Goal: Task Accomplishment & Management: Manage account settings

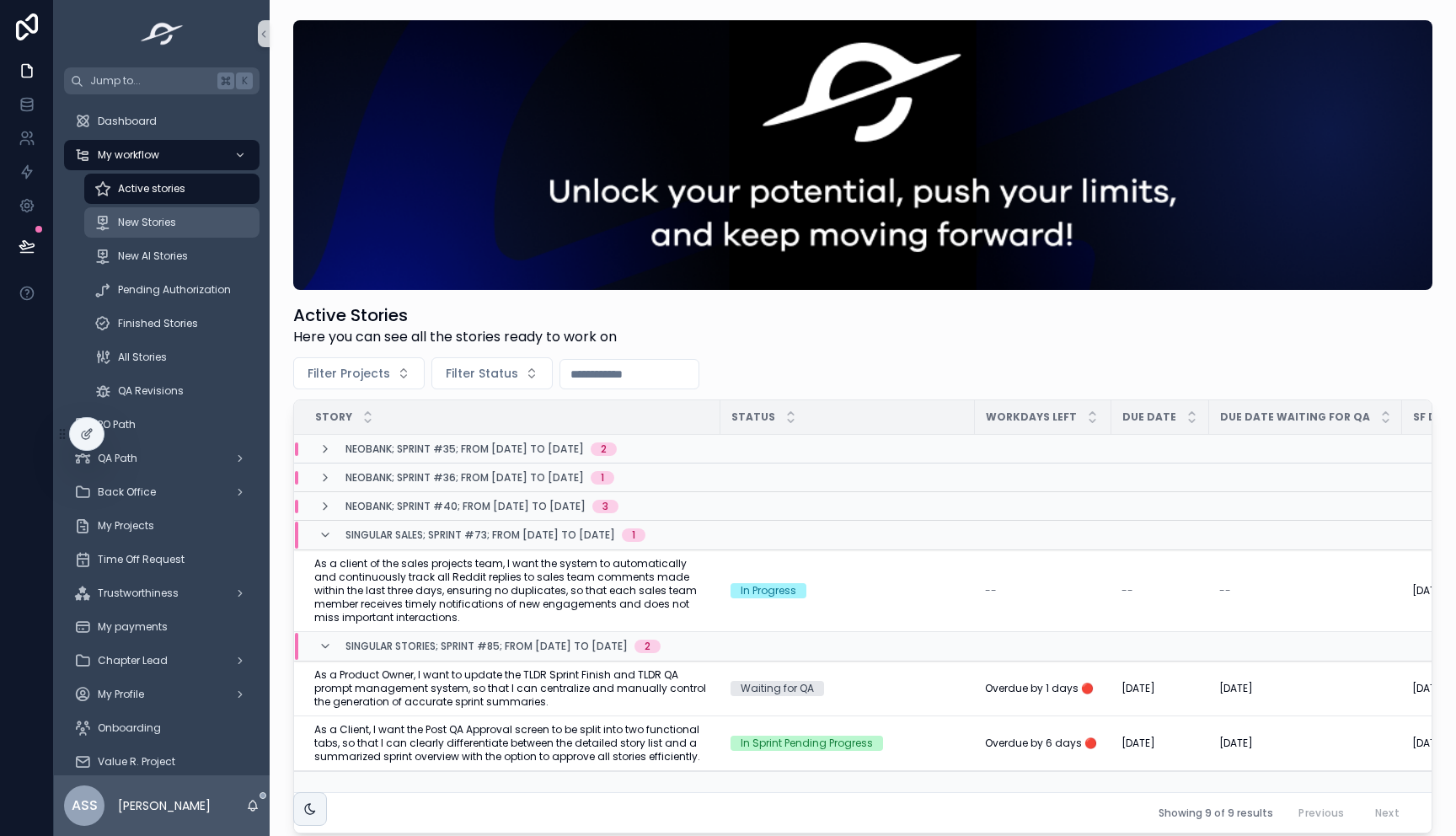
click at [153, 222] on span "New Stories" at bounding box center [147, 222] width 58 height 13
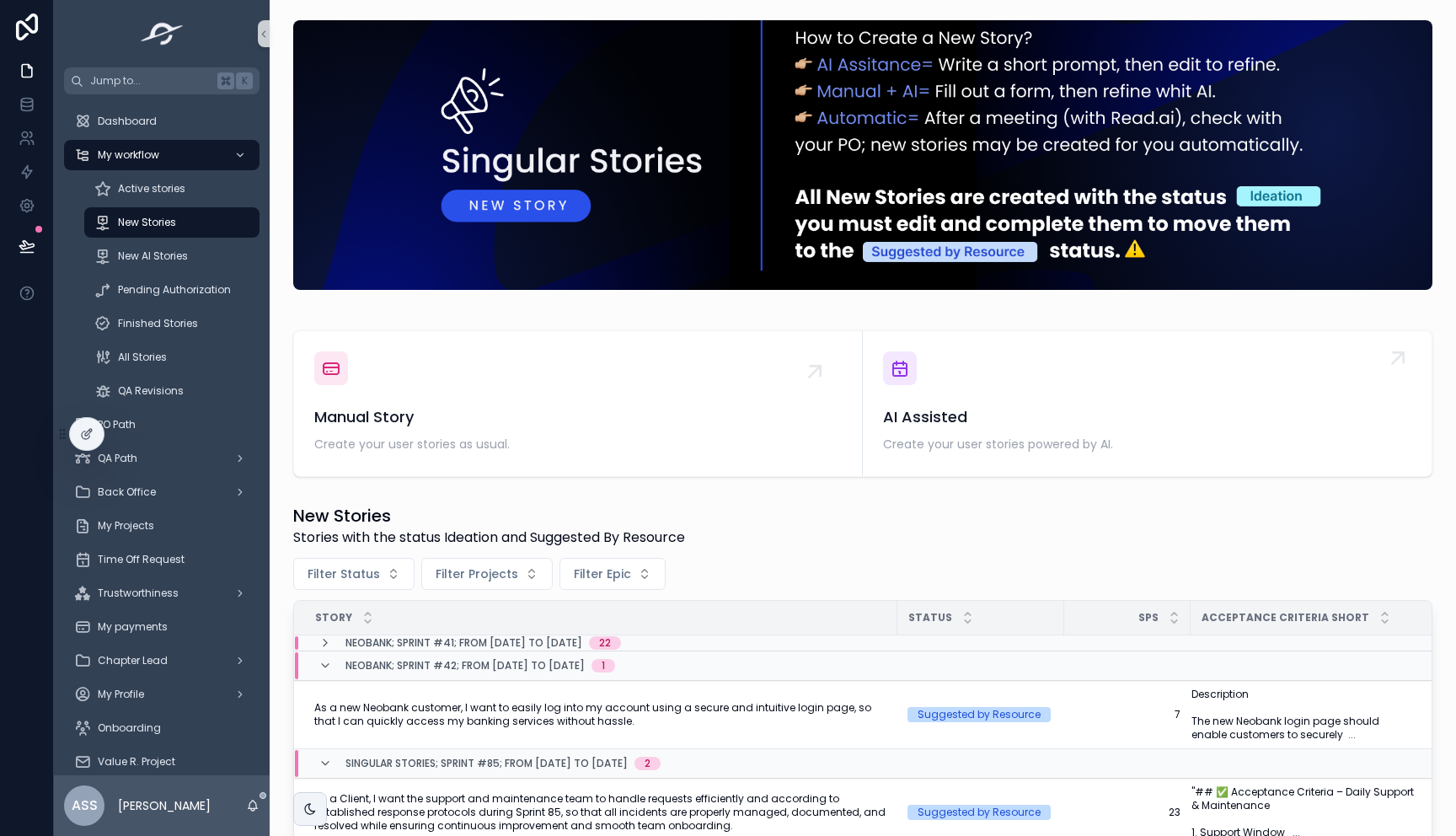
click at [1002, 414] on span "AI Assisted" at bounding box center [1147, 417] width 529 height 24
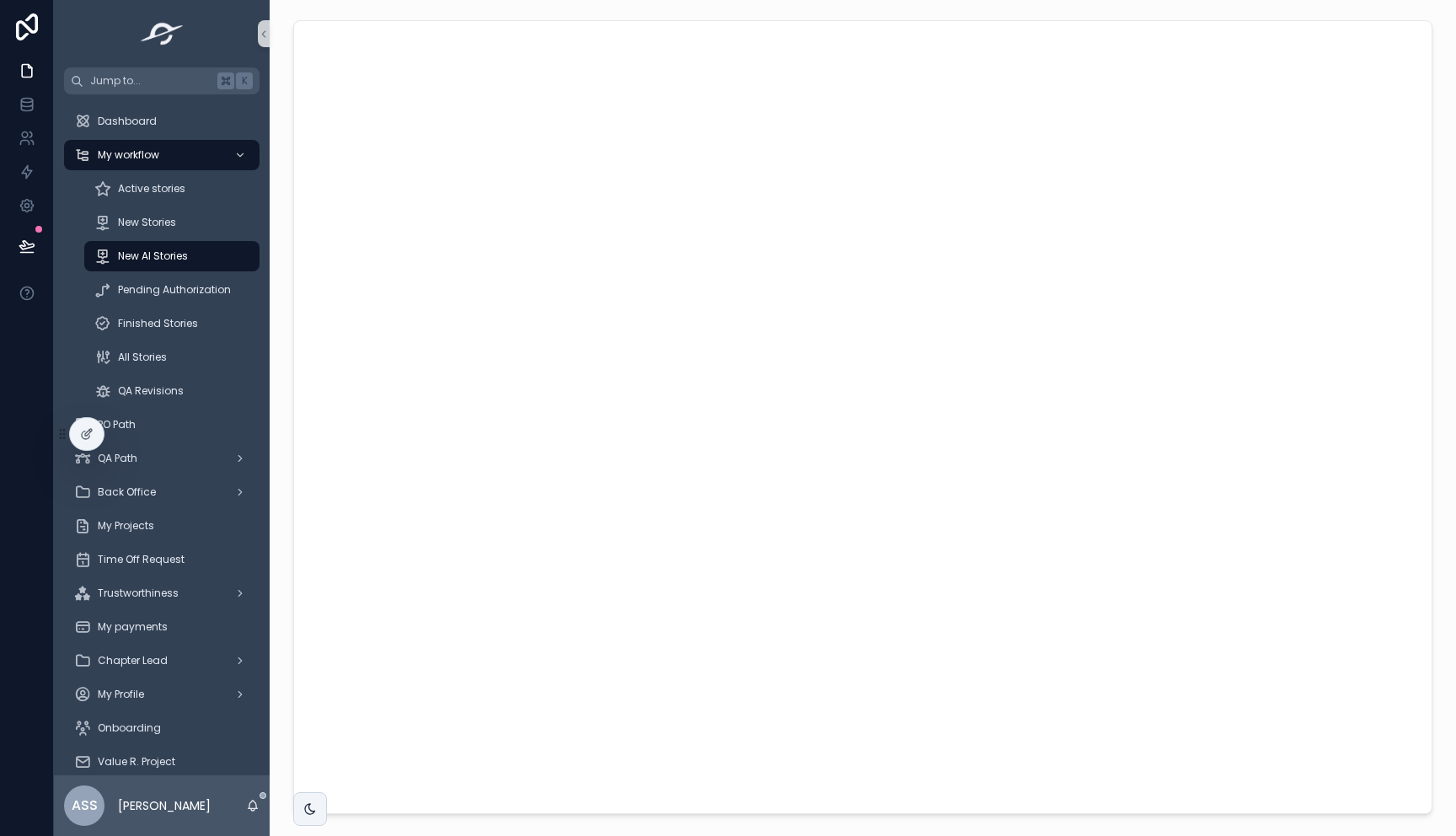
click at [288, 523] on div "scrollable content" at bounding box center [863, 417] width 1160 height 808
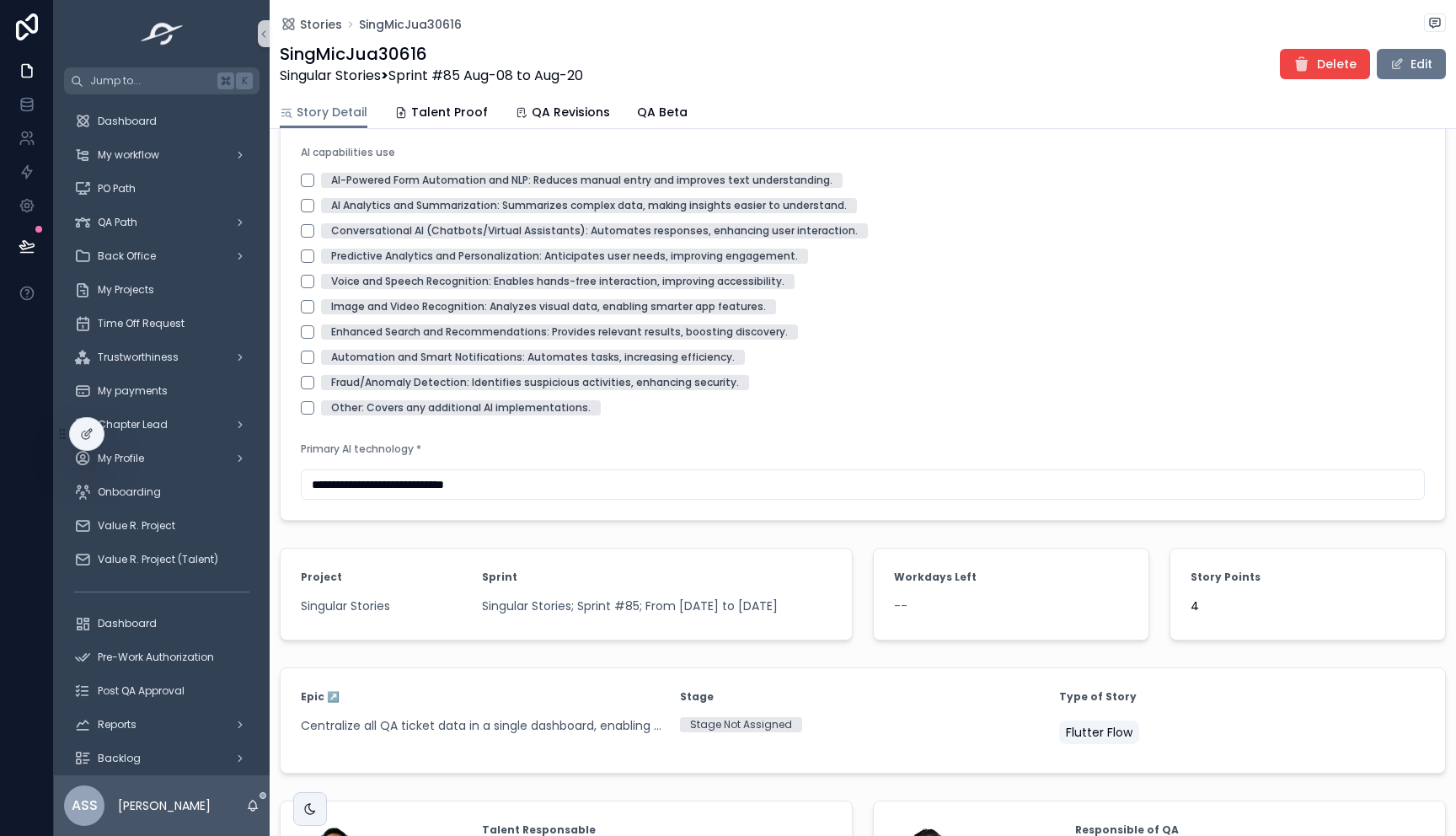
scroll to position [1995, 0]
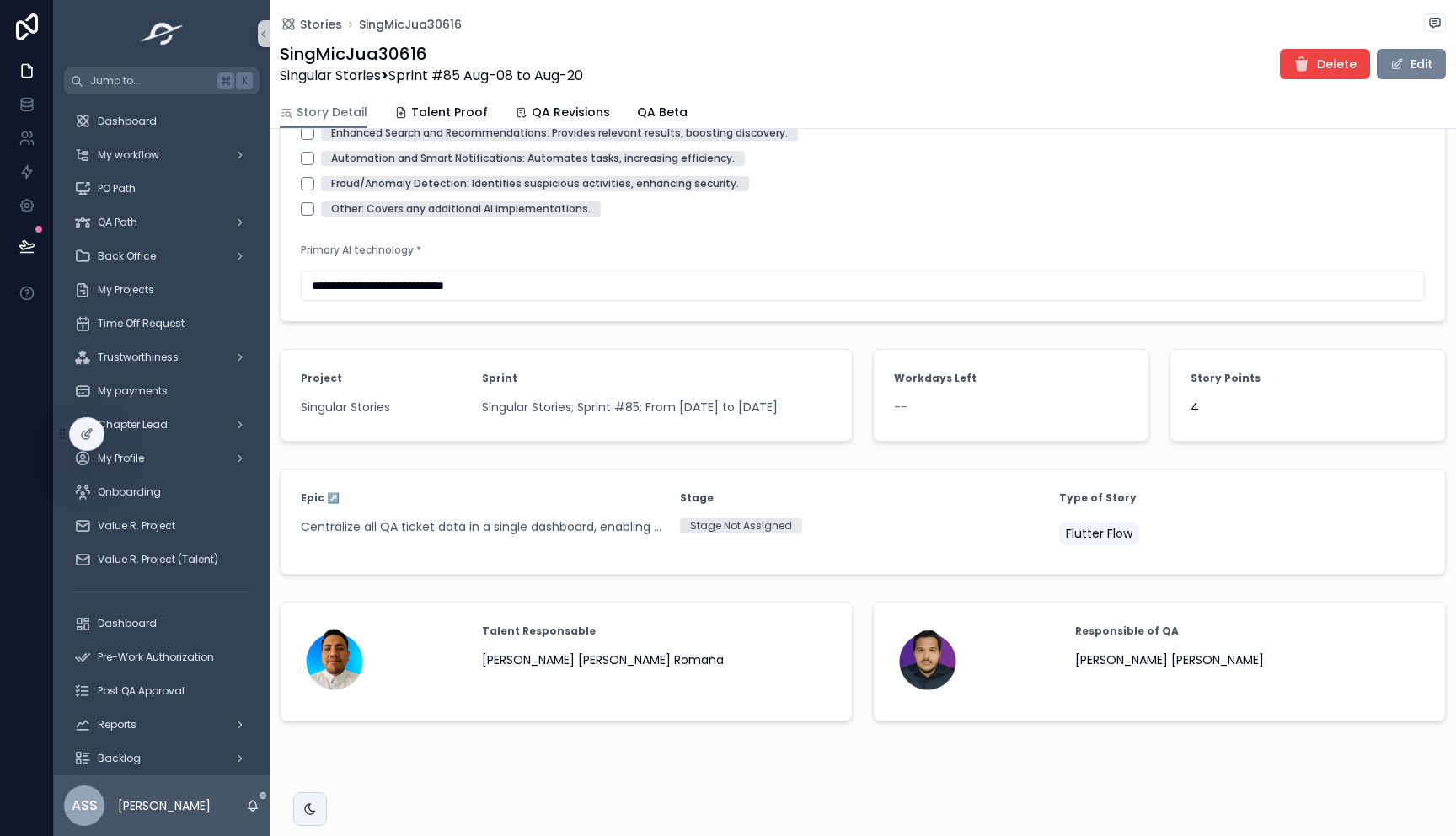
click at [1404, 76] on button "Edit" at bounding box center [1411, 64] width 69 height 30
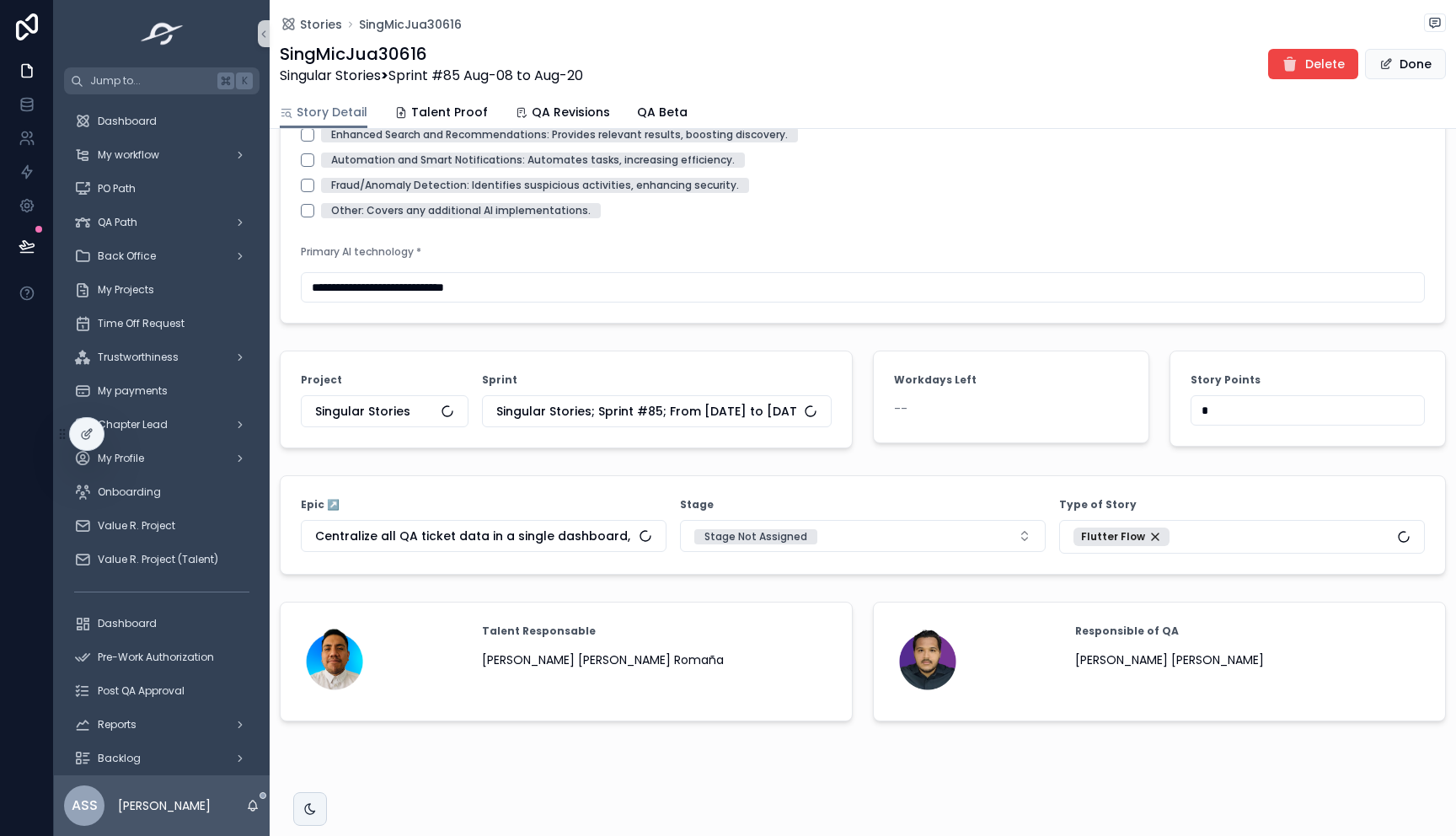
scroll to position [1979, 0]
drag, startPoint x: 1212, startPoint y: 413, endPoint x: 1137, endPoint y: 404, distance: 75.5
click at [1395, 58] on span "Done" at bounding box center [1406, 64] width 81 height 30
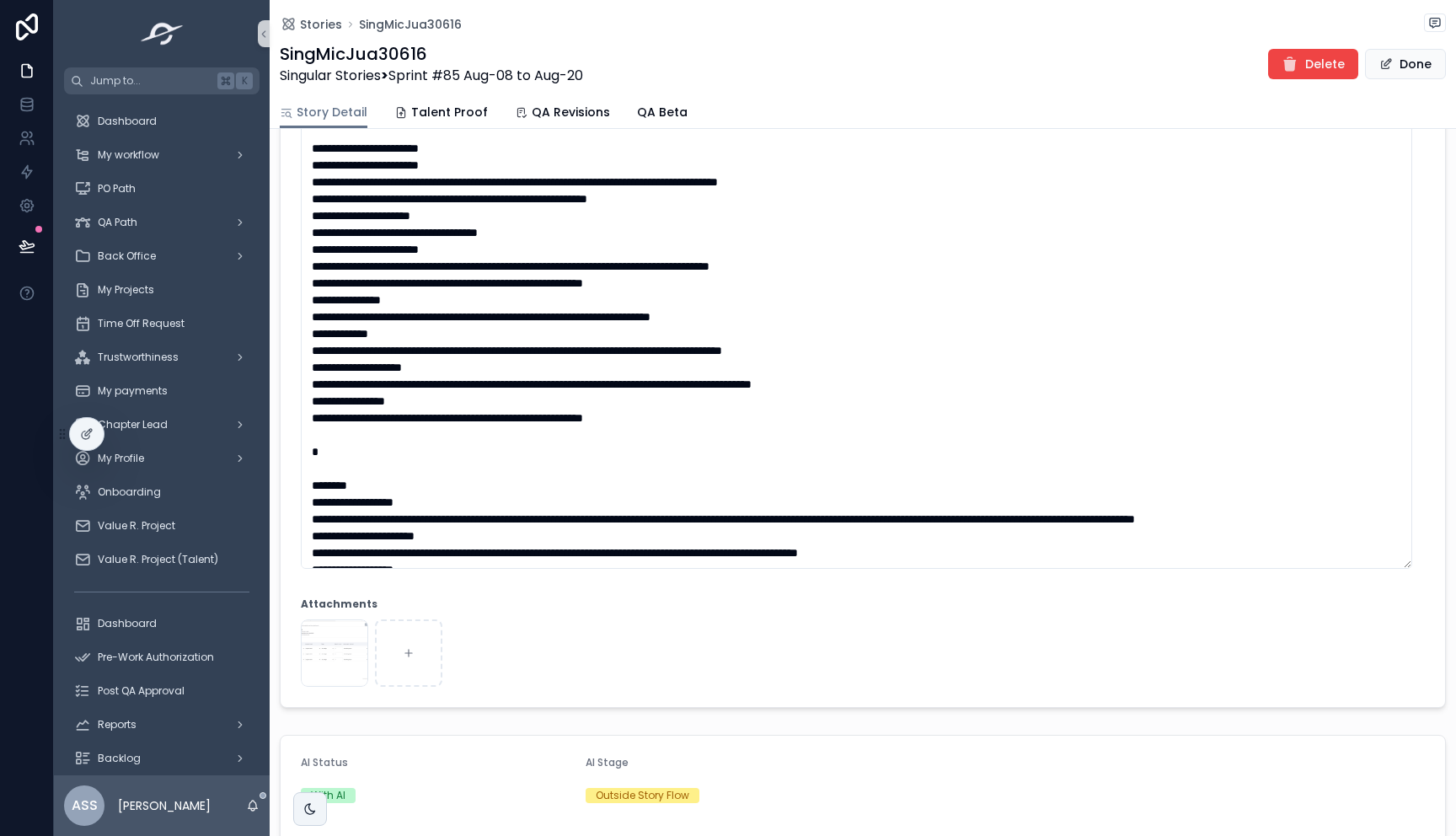
scroll to position [270, 0]
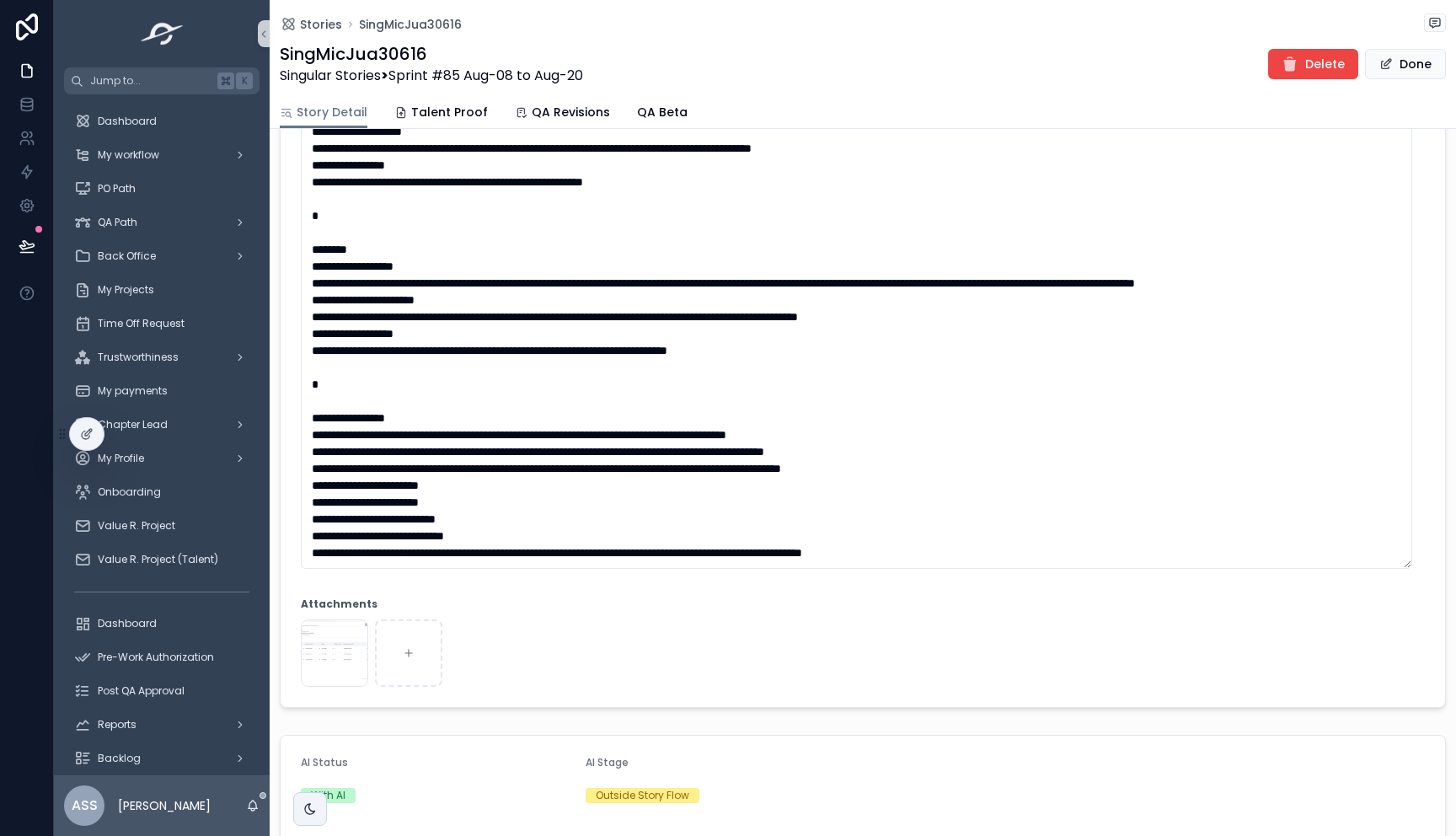
drag, startPoint x: 1374, startPoint y: 66, endPoint x: 1338, endPoint y: 442, distance: 377.7
click at [1356, 366] on div "**********" at bounding box center [863, 752] width 1186 height 2803
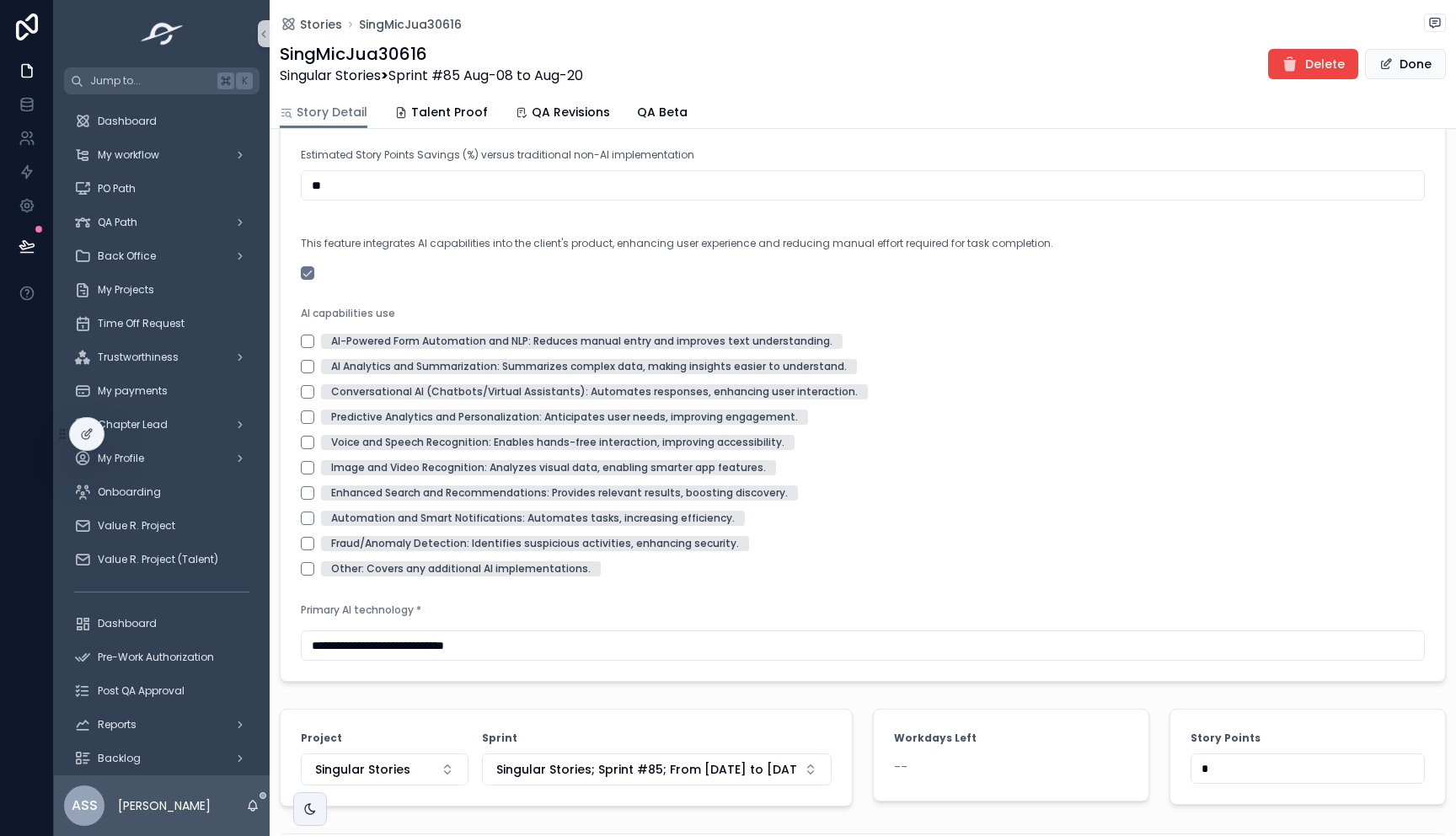
scroll to position [1612, 0]
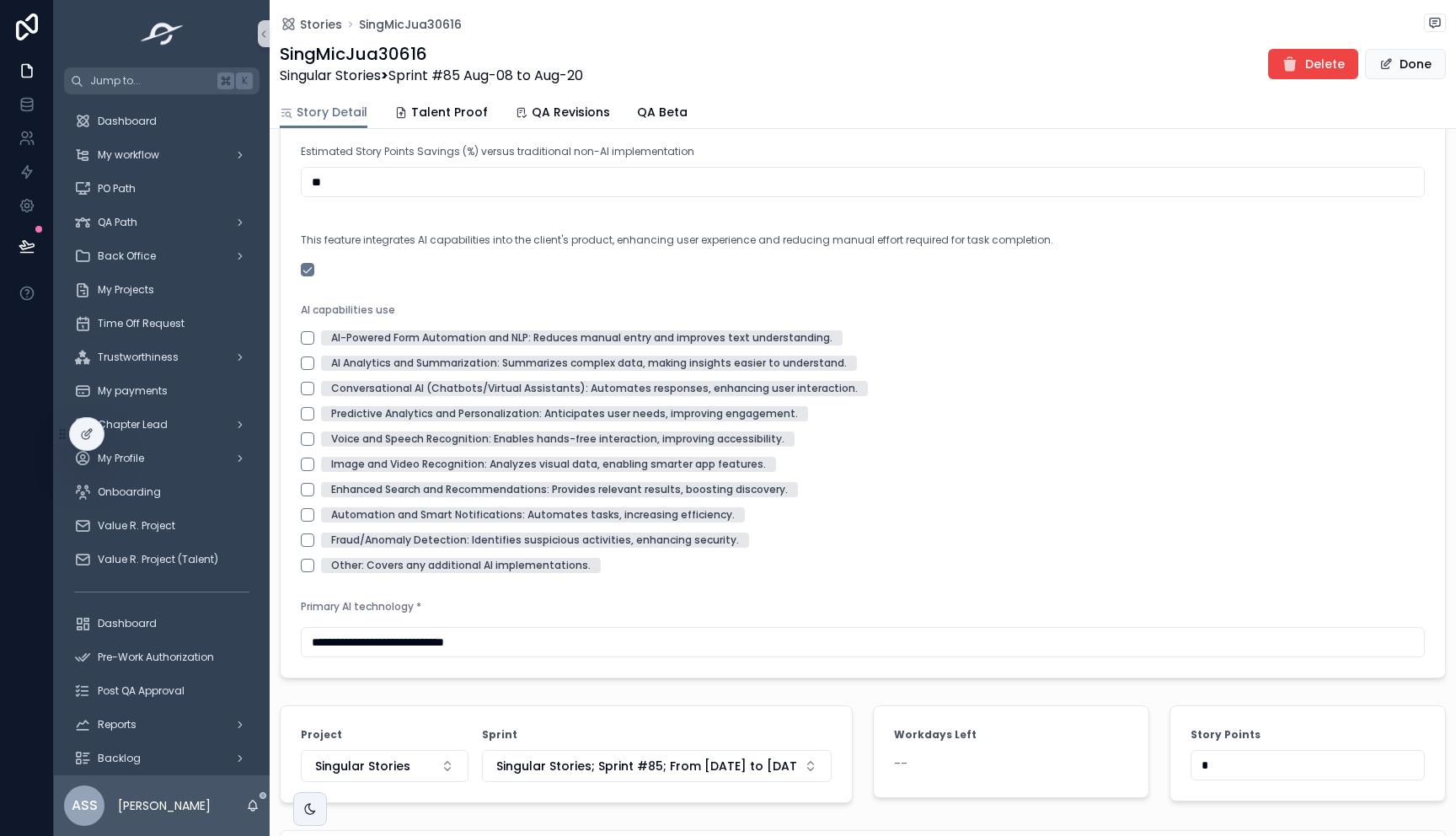
drag, startPoint x: 1227, startPoint y: 776, endPoint x: 1159, endPoint y: 773, distance: 68.1
click at [1160, 773] on div "Story Points *" at bounding box center [1308, 754] width 296 height 111
type input "*"
click at [1219, 685] on div "AI Status With AI AI Stage Outside Story Flow Does this story involve AI-powere…" at bounding box center [863, 225] width 1186 height 921
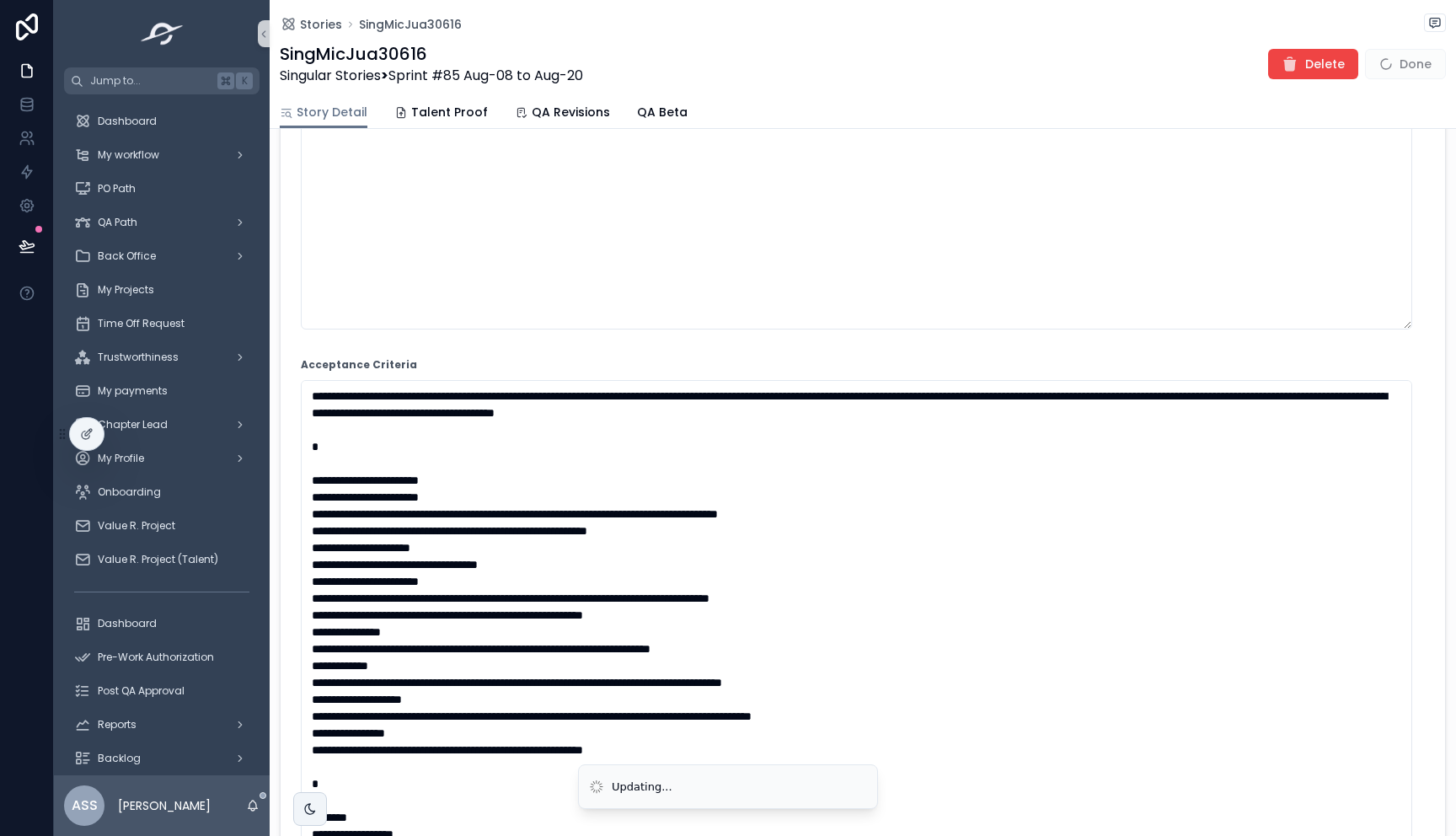
scroll to position [0, 0]
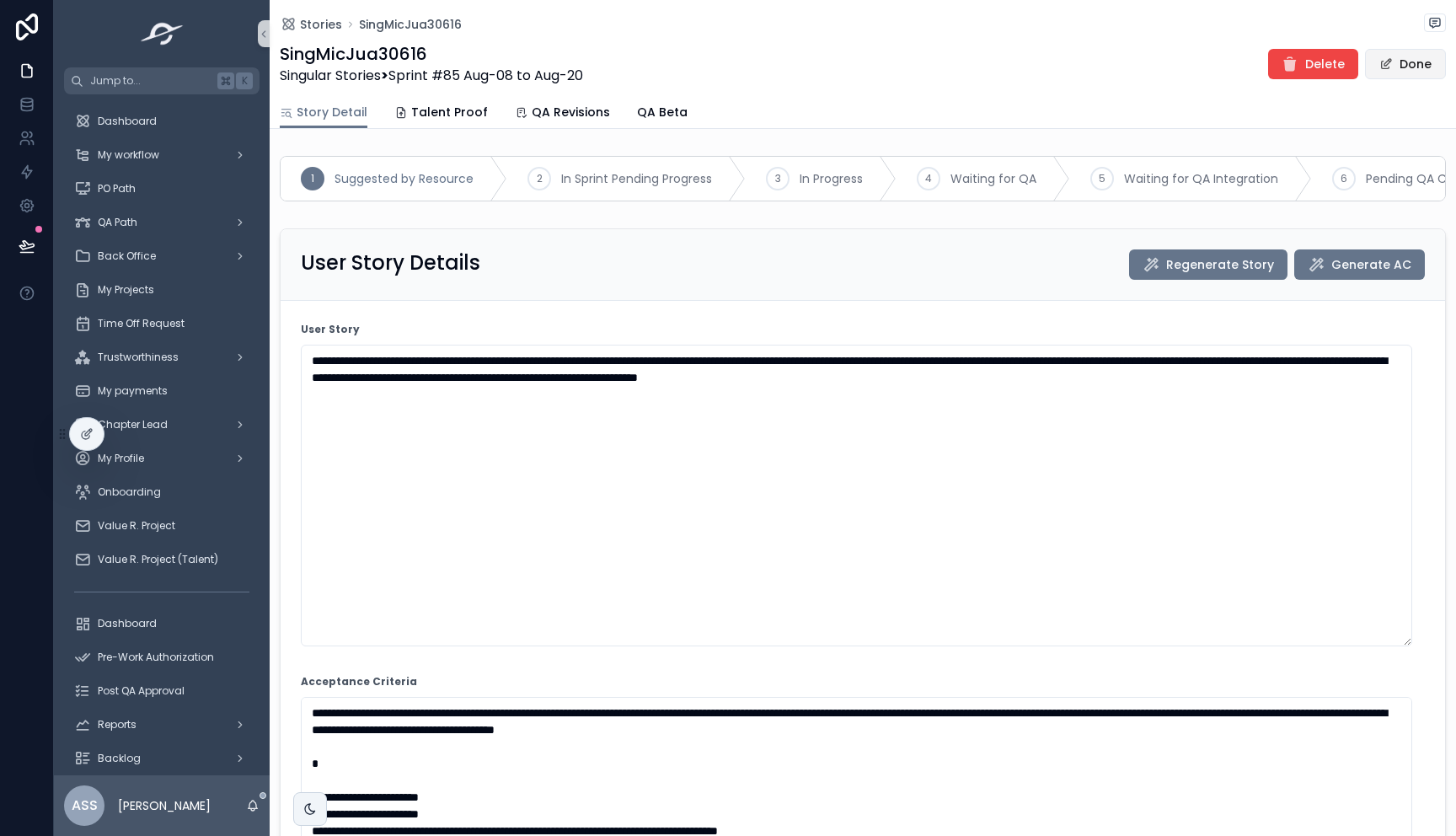
click at [1382, 53] on button "Done" at bounding box center [1406, 64] width 81 height 30
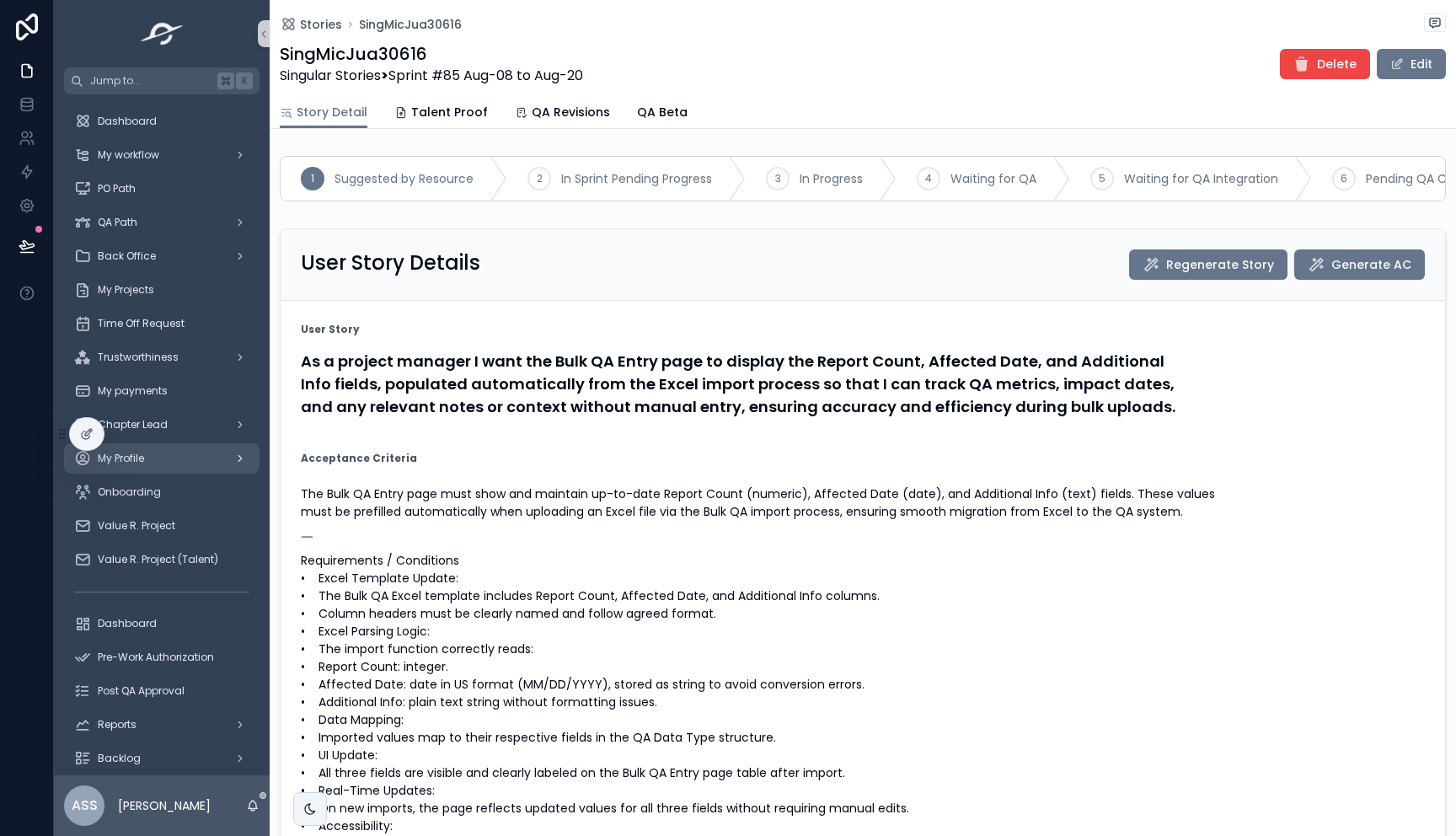
click at [151, 453] on div "My Profile" at bounding box center [161, 458] width 176 height 27
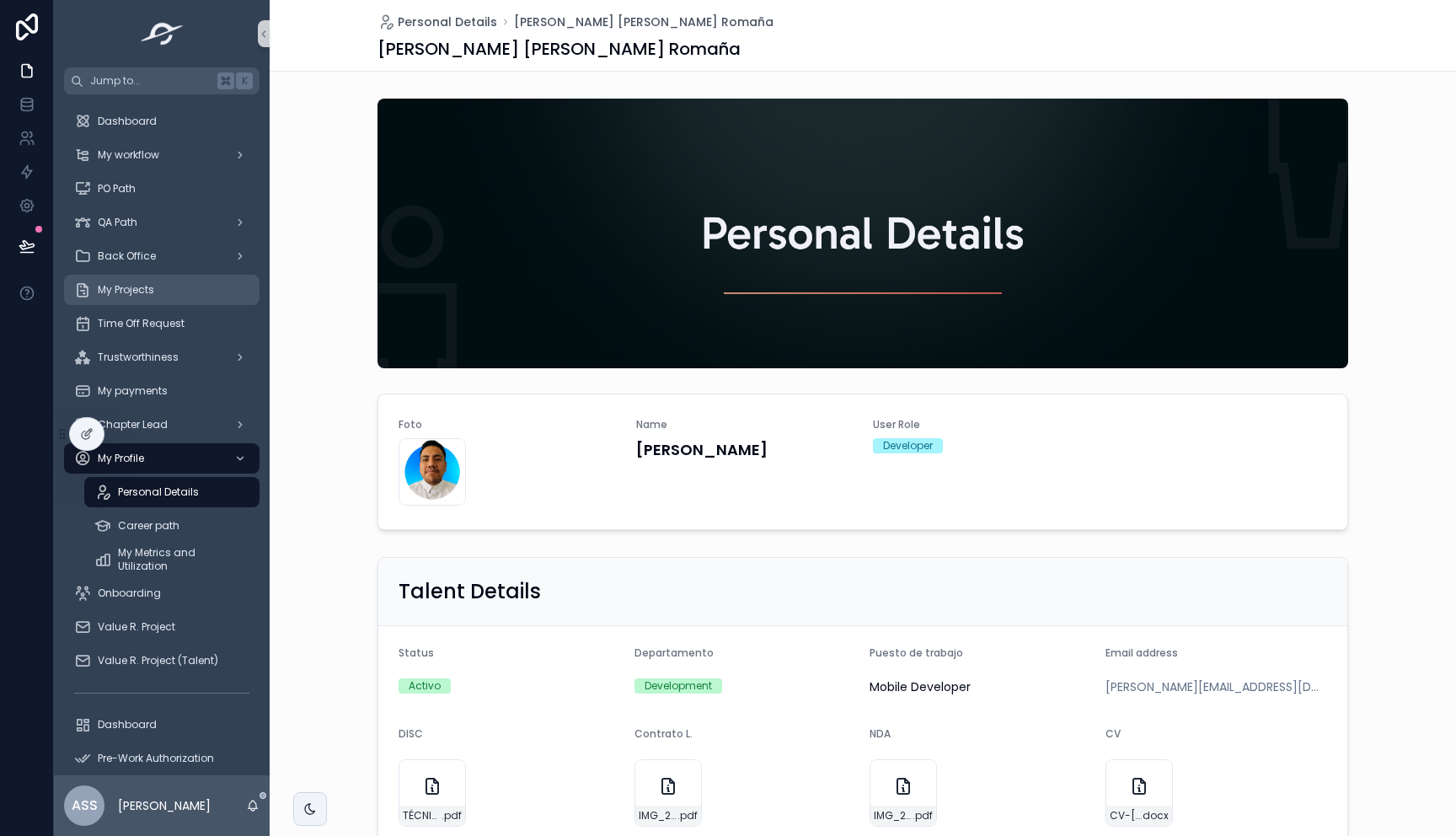
click at [155, 302] on div "My Projects" at bounding box center [161, 290] width 176 height 27
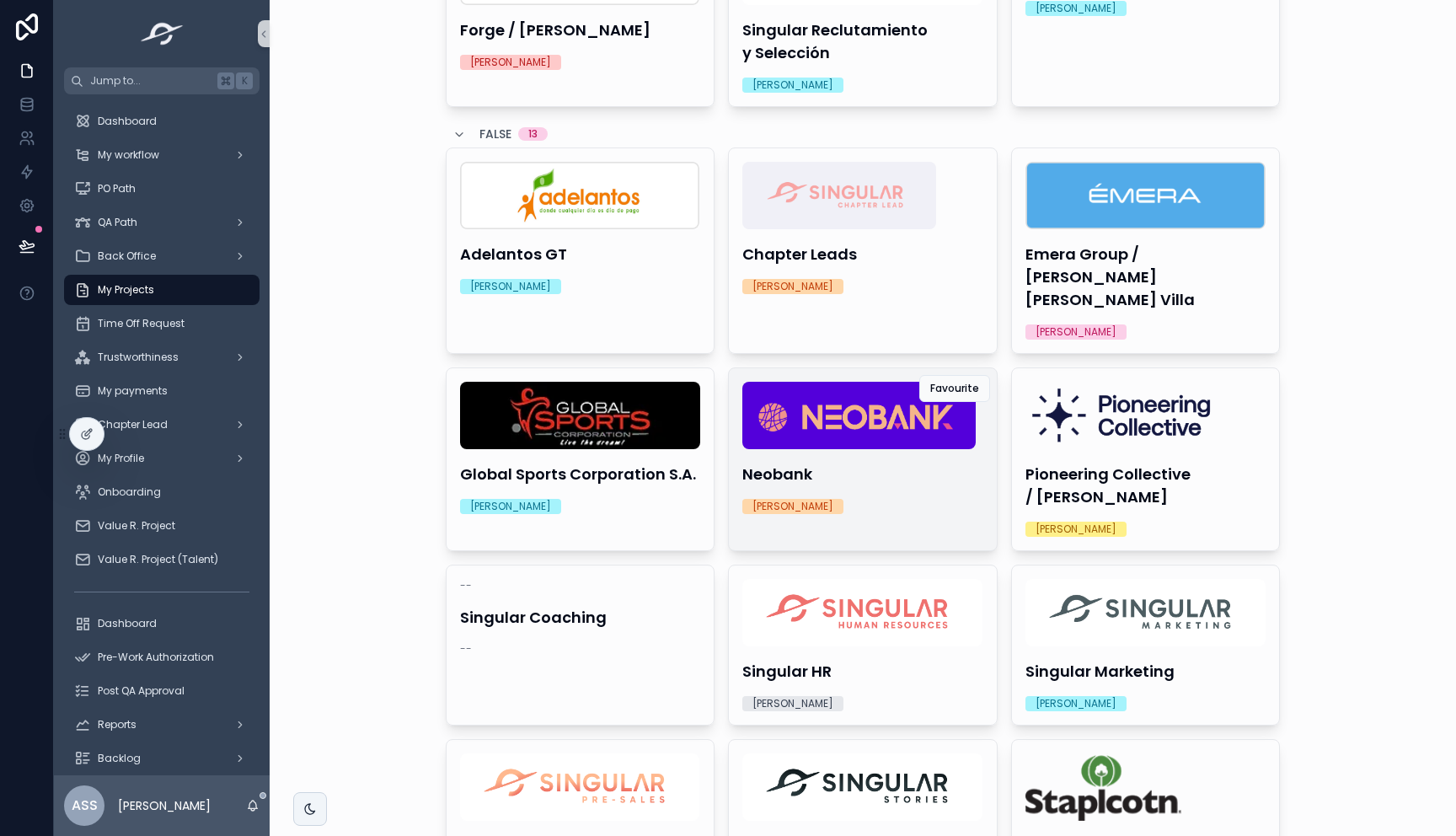
scroll to position [524, 0]
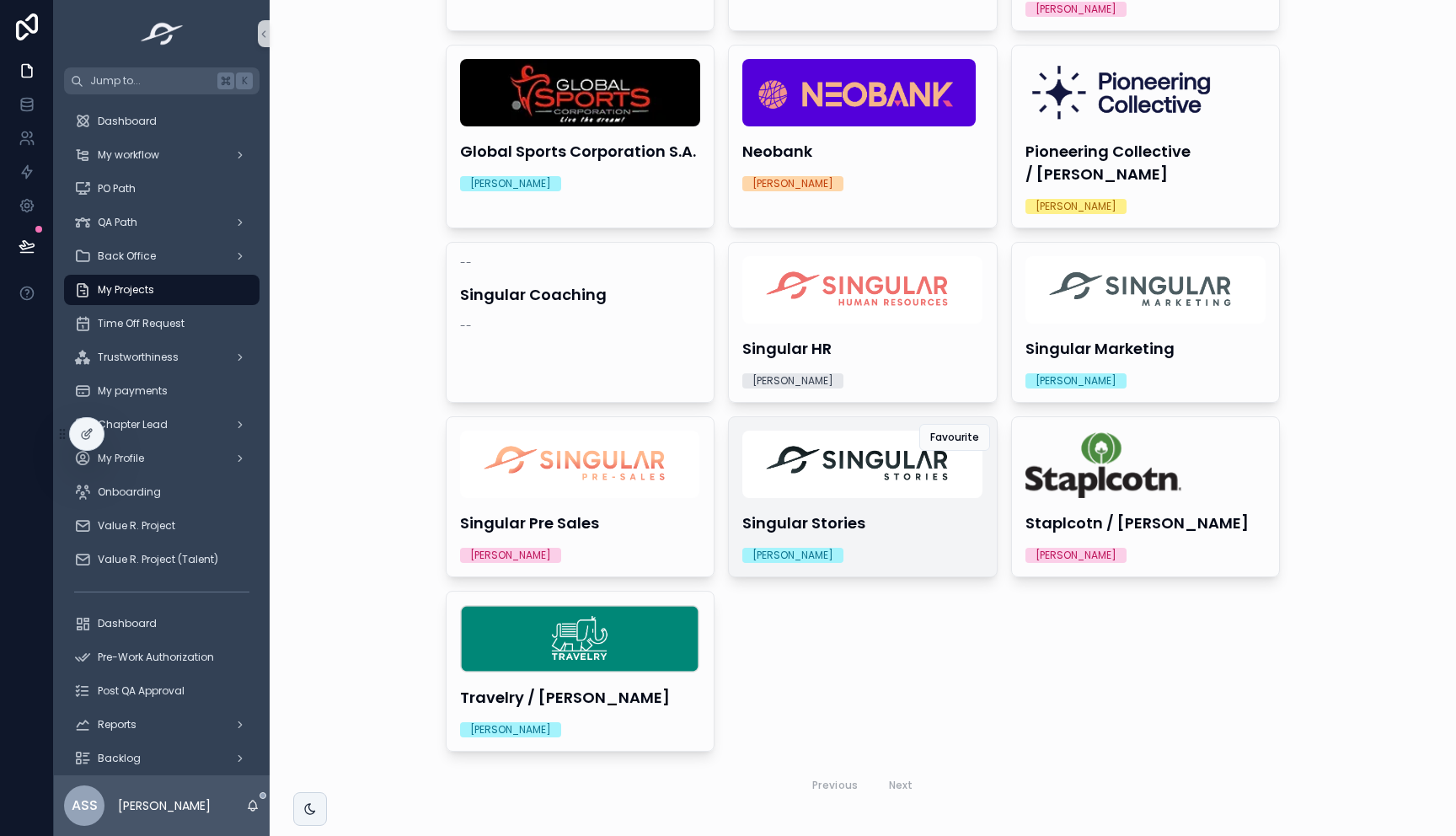
click at [839, 512] on h4 "Singular Stories" at bounding box center [862, 523] width 241 height 23
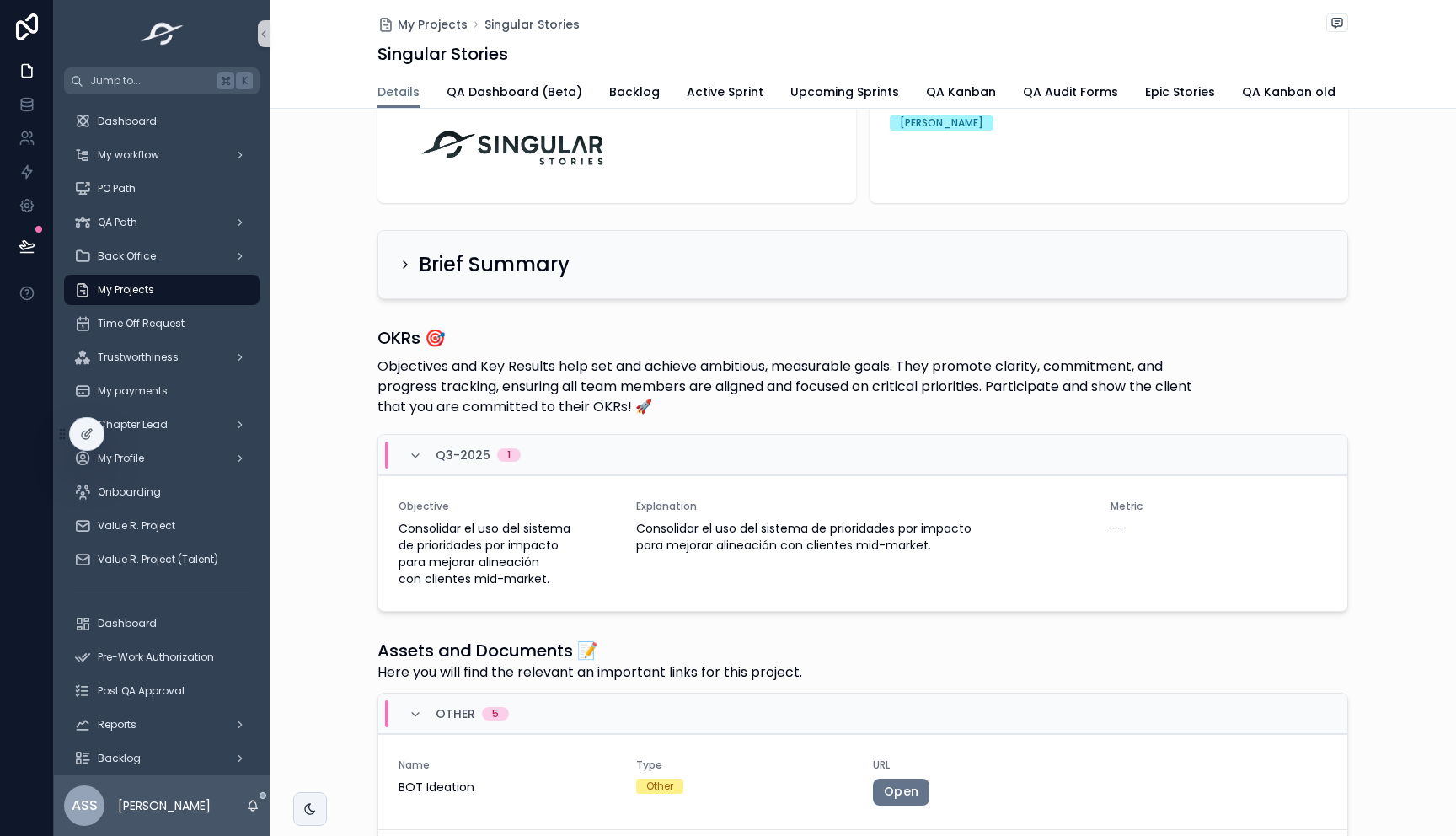
scroll to position [0, 1]
click at [514, 96] on span "QA Dashboard (Beta)" at bounding box center [514, 92] width 136 height 17
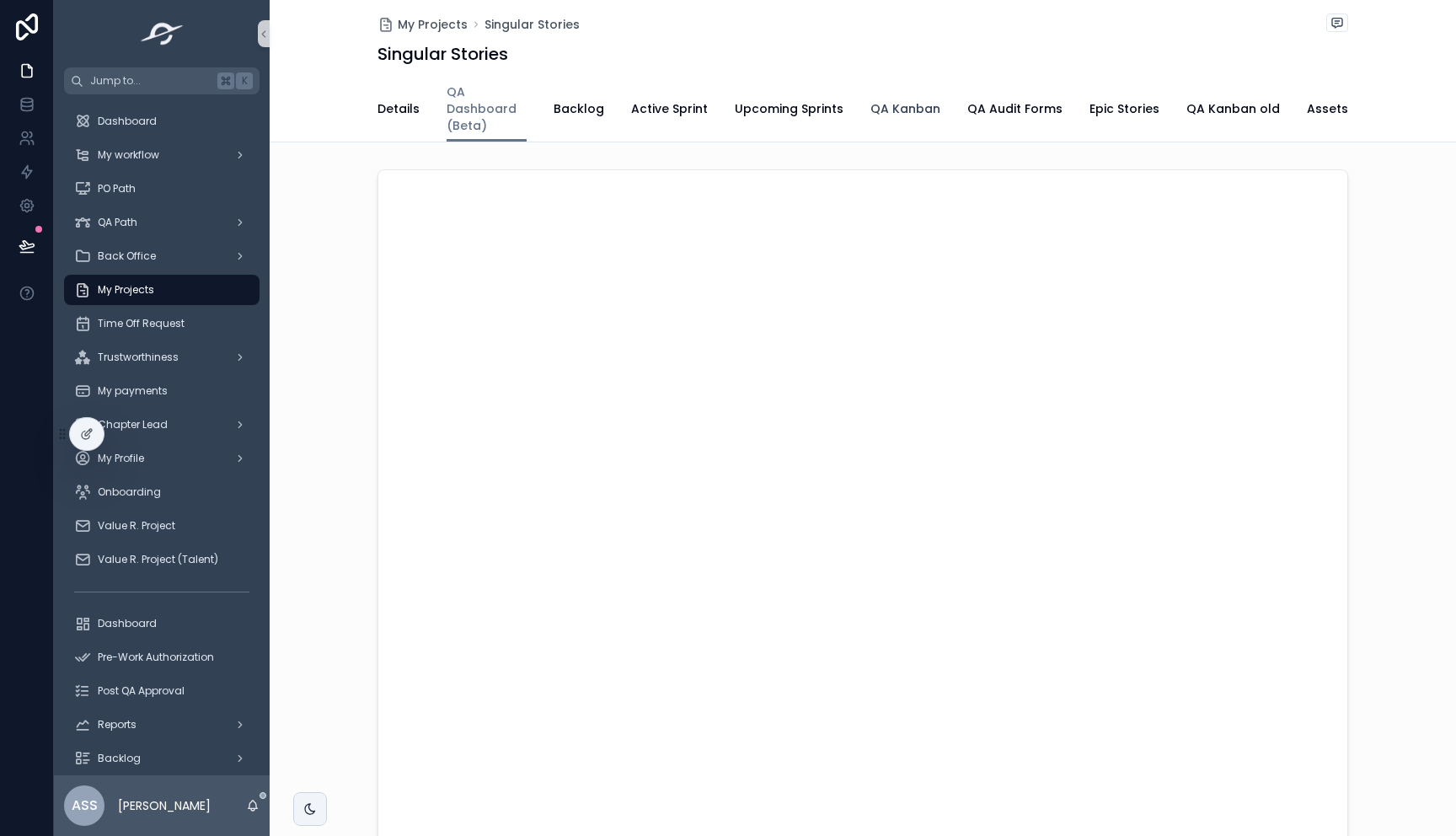
click at [903, 104] on span "QA Kanban" at bounding box center [904, 109] width 70 height 17
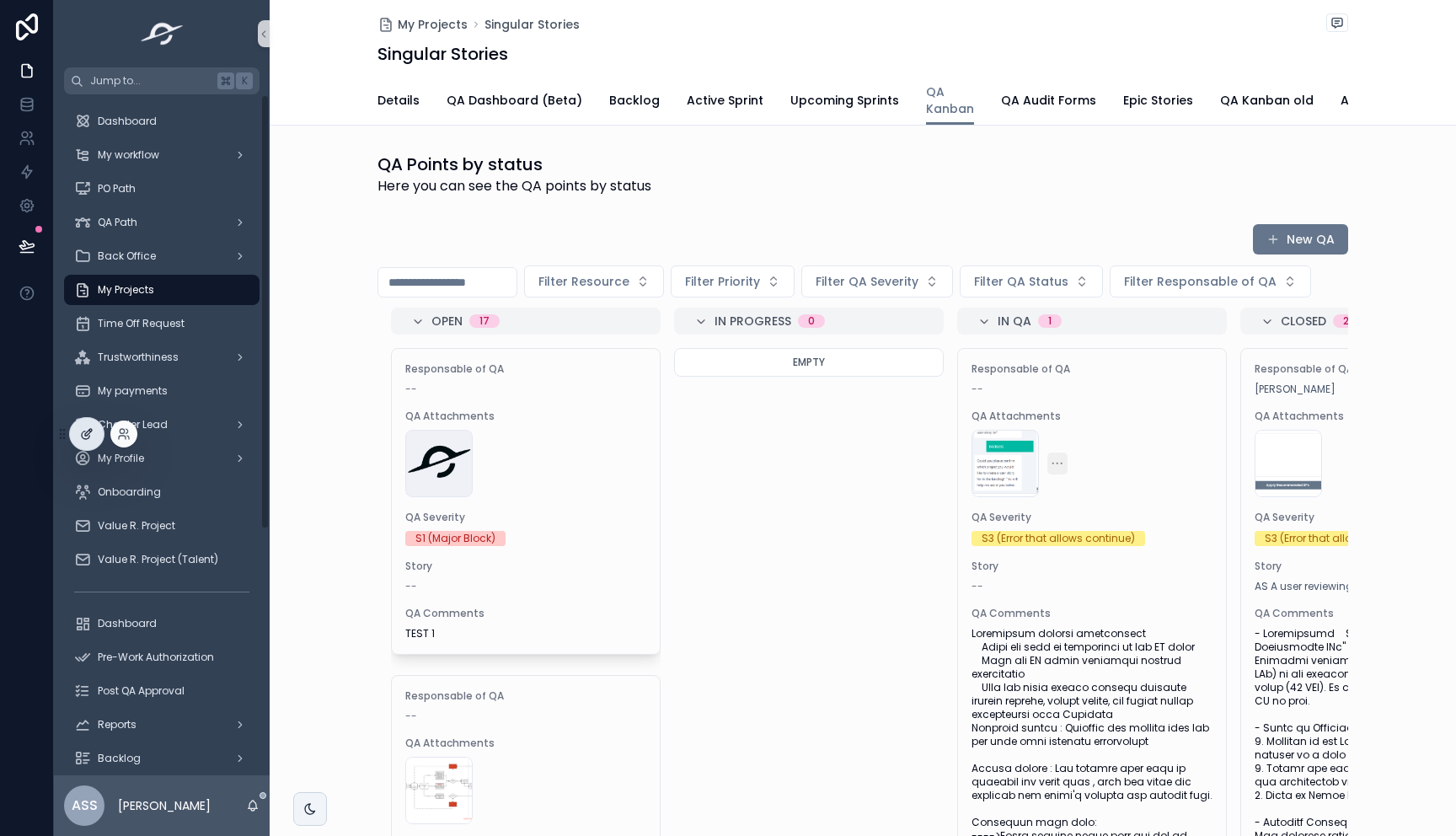
click at [87, 433] on icon at bounding box center [86, 433] width 13 height 13
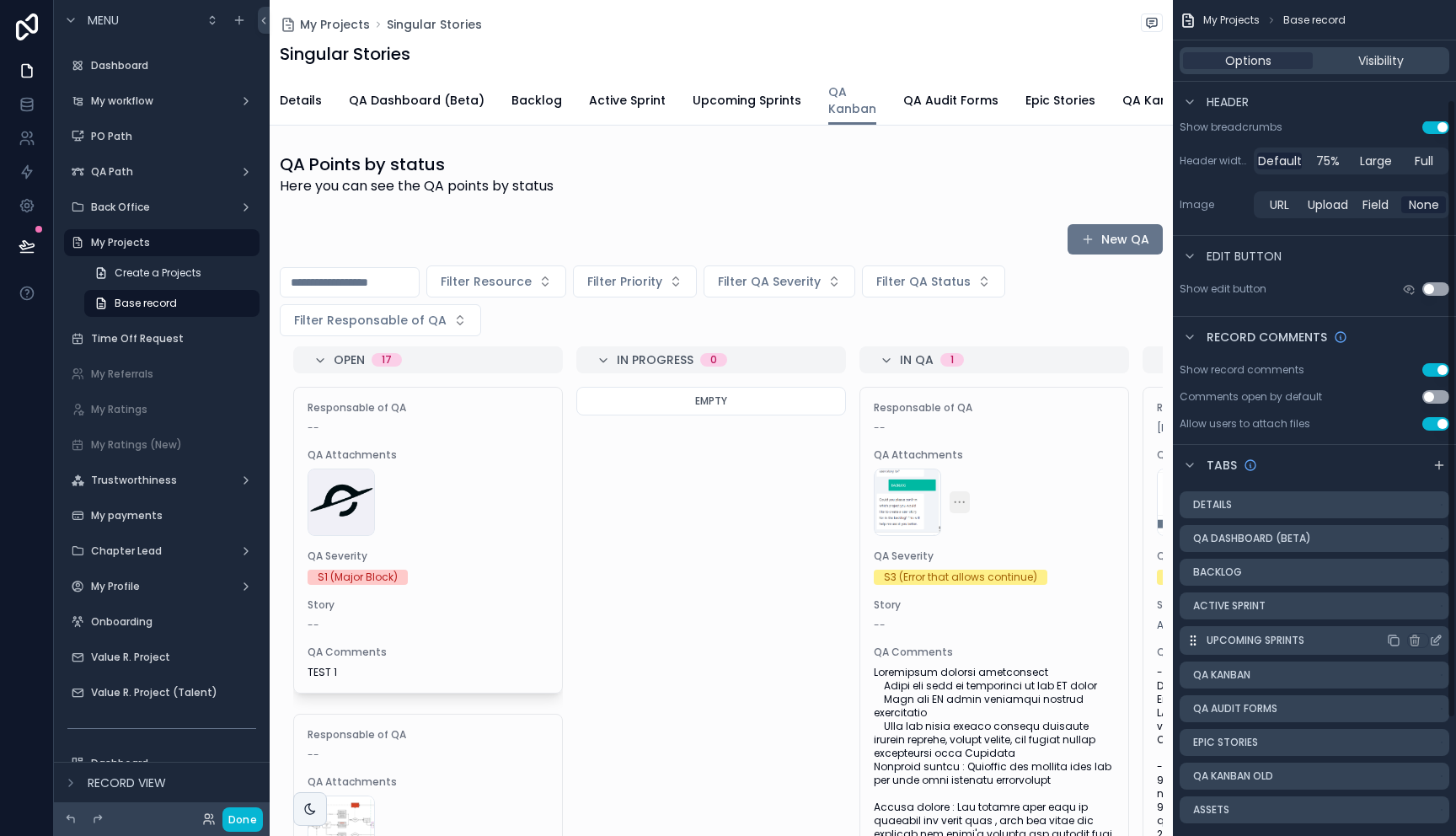
scroll to position [182, 0]
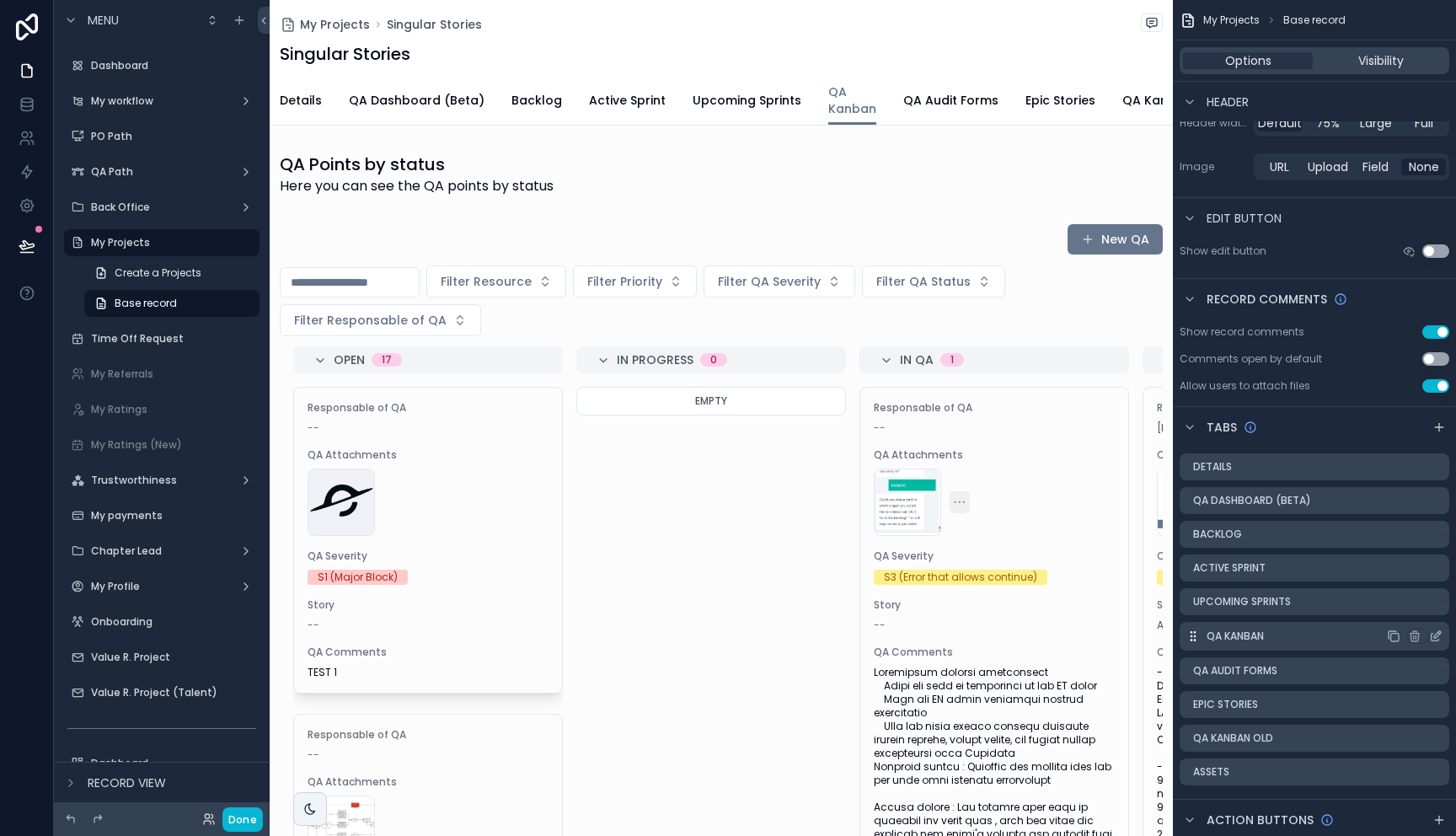
click at [1435, 637] on icon "scrollable content" at bounding box center [1437, 635] width 7 height 7
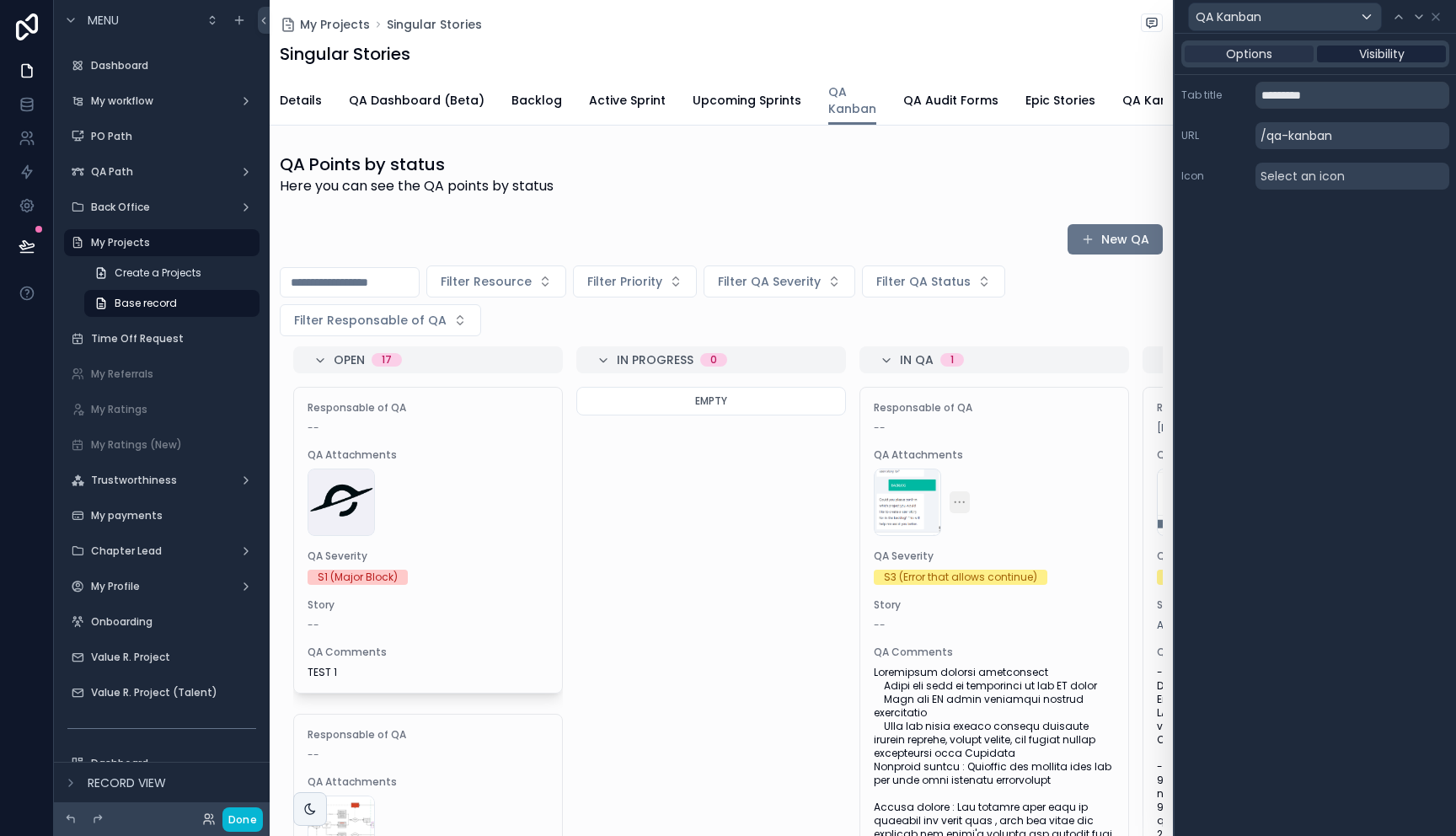
click at [1375, 57] on span "Visibility" at bounding box center [1382, 54] width 46 height 17
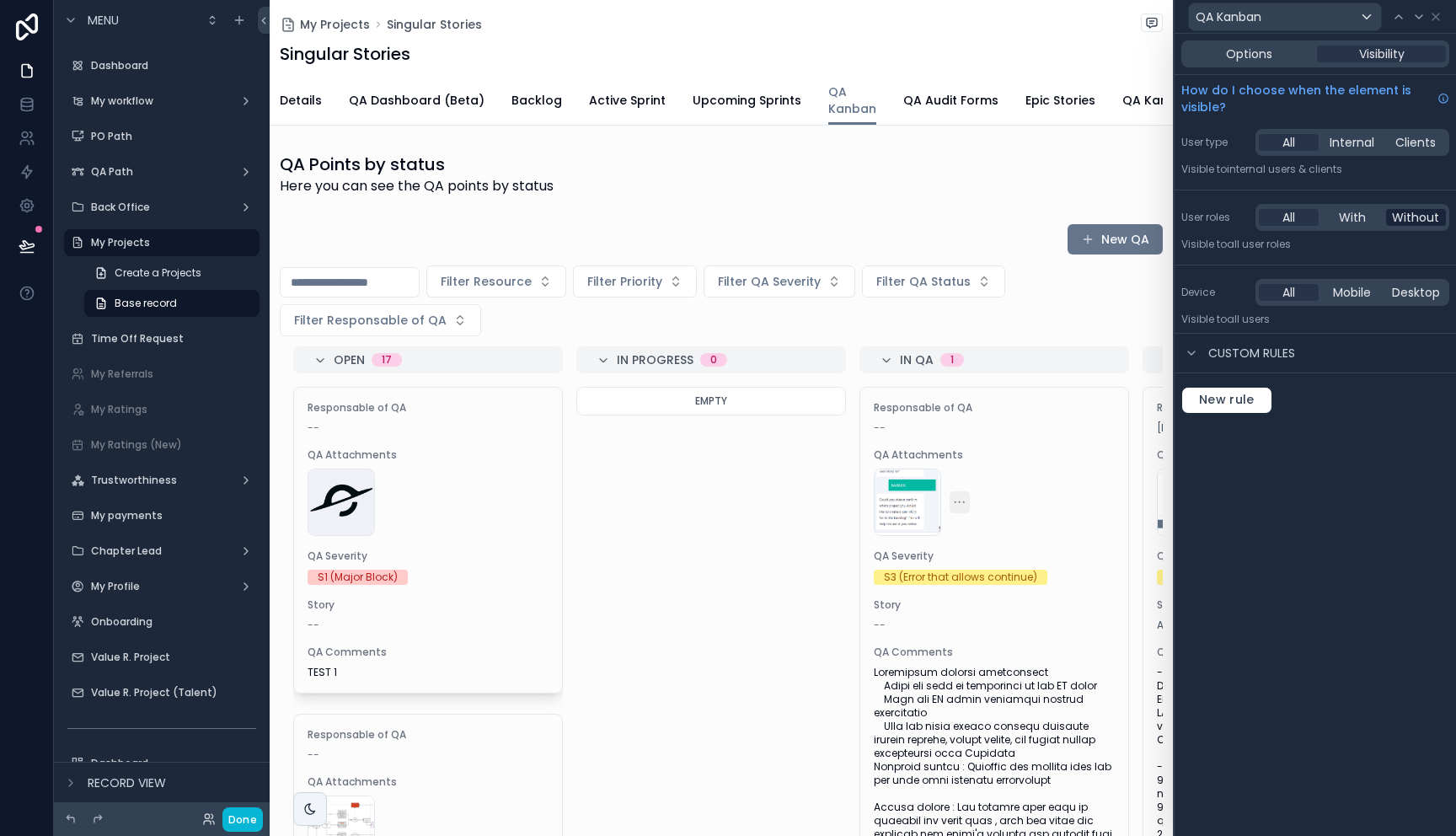
click at [1415, 217] on span "Without" at bounding box center [1415, 217] width 47 height 17
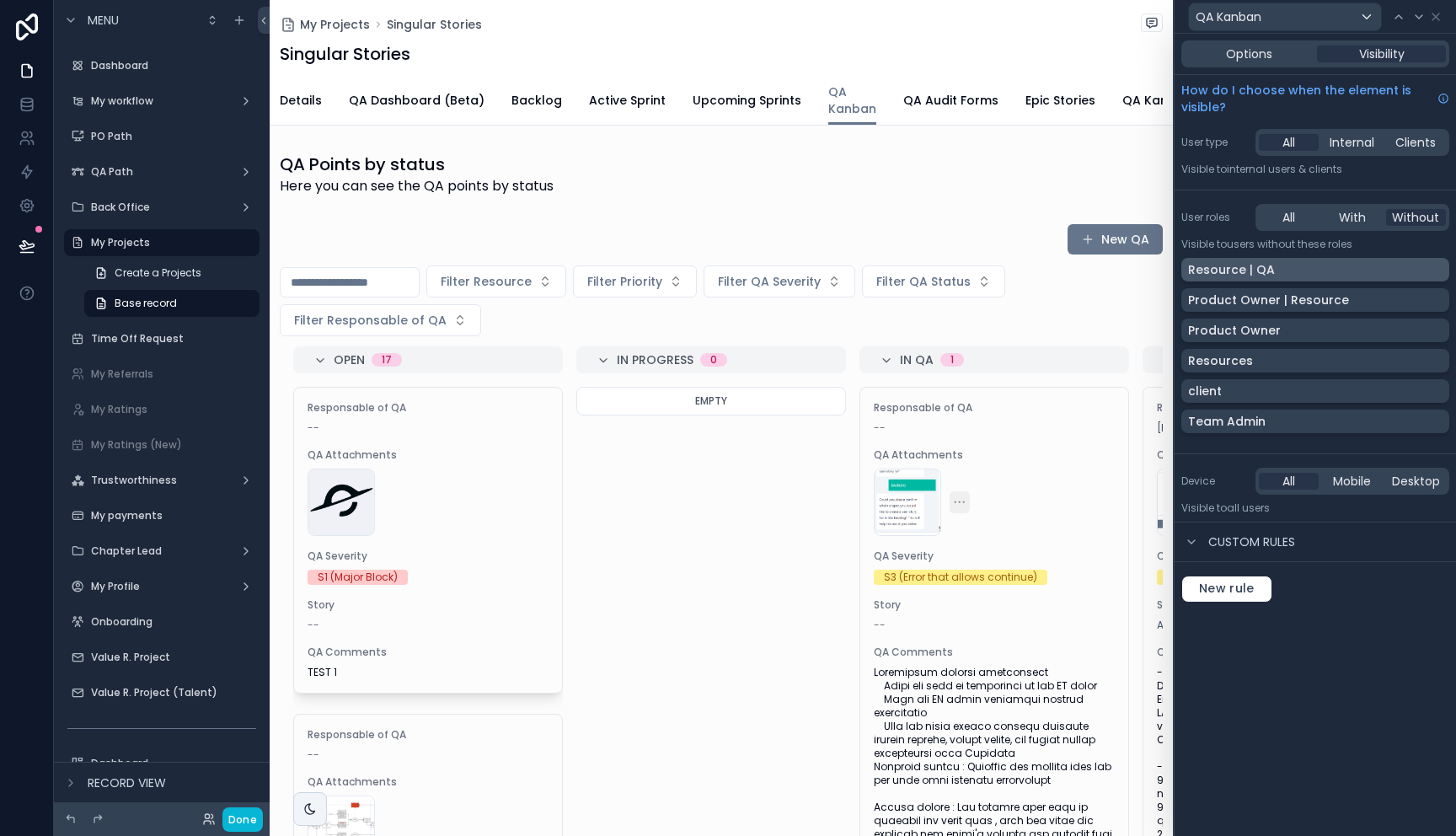
click at [1395, 270] on div "Resource | QA" at bounding box center [1315, 269] width 254 height 17
click at [1390, 295] on div "Product Owner | Resource" at bounding box center [1315, 299] width 254 height 17
click at [1377, 333] on div "Product Owner" at bounding box center [1315, 330] width 254 height 17
click at [1378, 360] on div "Resources" at bounding box center [1315, 360] width 254 height 17
click at [1385, 387] on div "client" at bounding box center [1315, 390] width 254 height 17
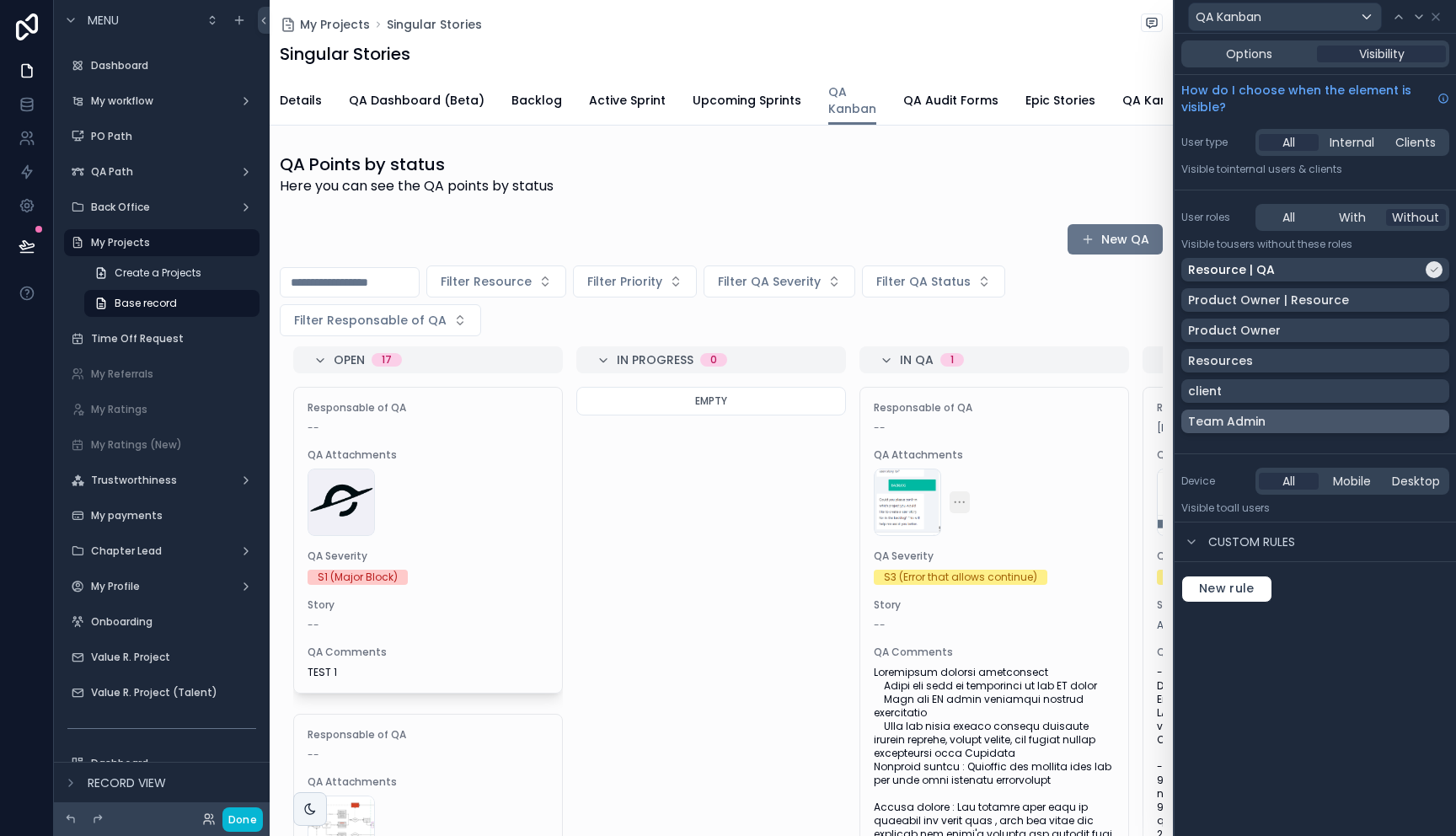
click at [1387, 418] on div "Team Admin" at bounding box center [1315, 421] width 254 height 17
click at [1436, 358] on div "Resources" at bounding box center [1315, 360] width 254 height 17
click at [1436, 333] on div "Product Owner" at bounding box center [1315, 330] width 254 height 17
click at [1433, 311] on div "Product Owner | Resource" at bounding box center [1315, 300] width 268 height 24
click at [1430, 330] on div "Product Owner" at bounding box center [1315, 330] width 254 height 17
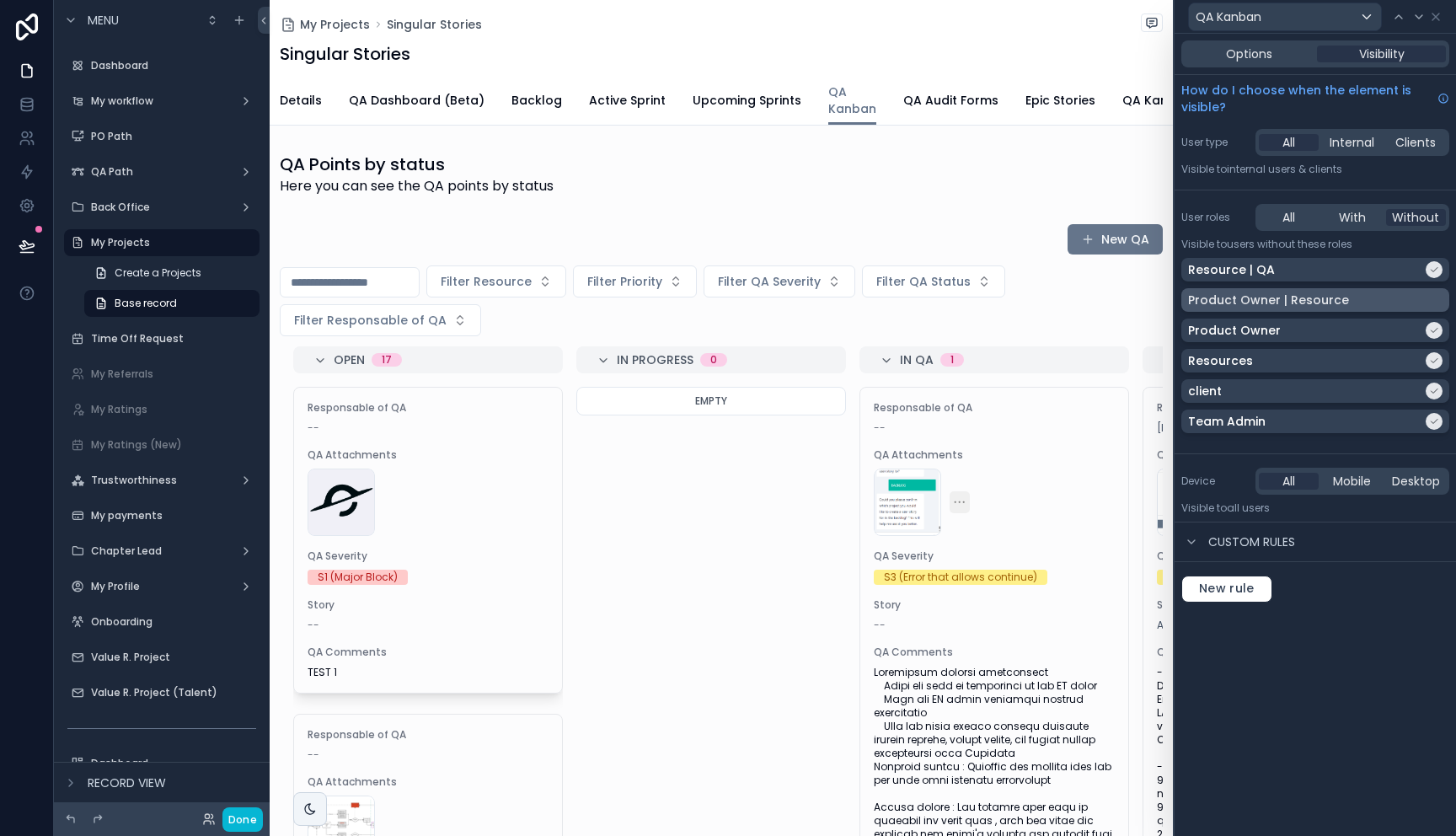
click at [1427, 304] on div "Product Owner | Resource" at bounding box center [1315, 299] width 254 height 17
drag, startPoint x: 1089, startPoint y: 275, endPoint x: 608, endPoint y: 103, distance: 510.8
click at [608, 103] on span "Active Sprint" at bounding box center [627, 100] width 77 height 17
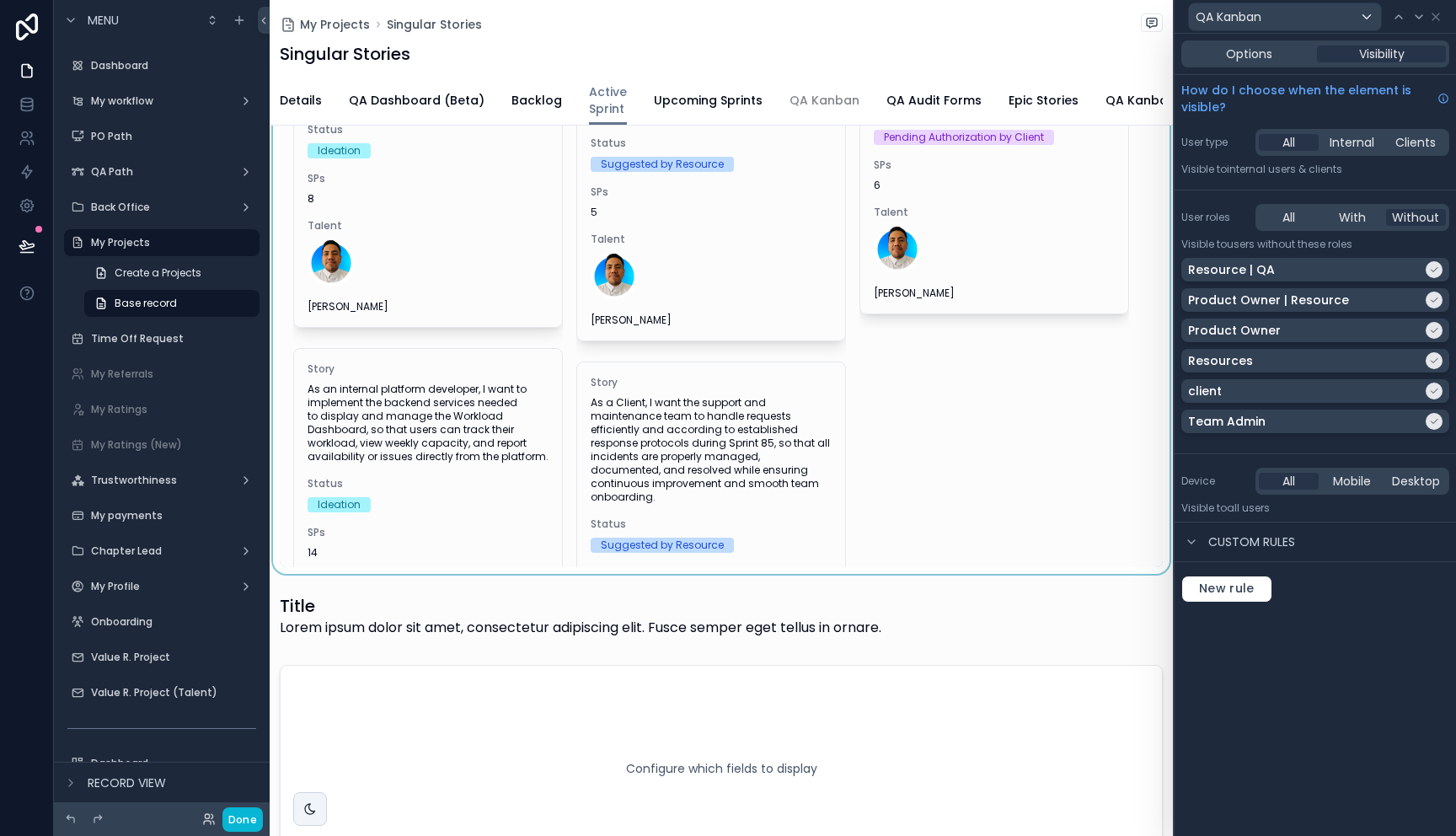
scroll to position [975, 0]
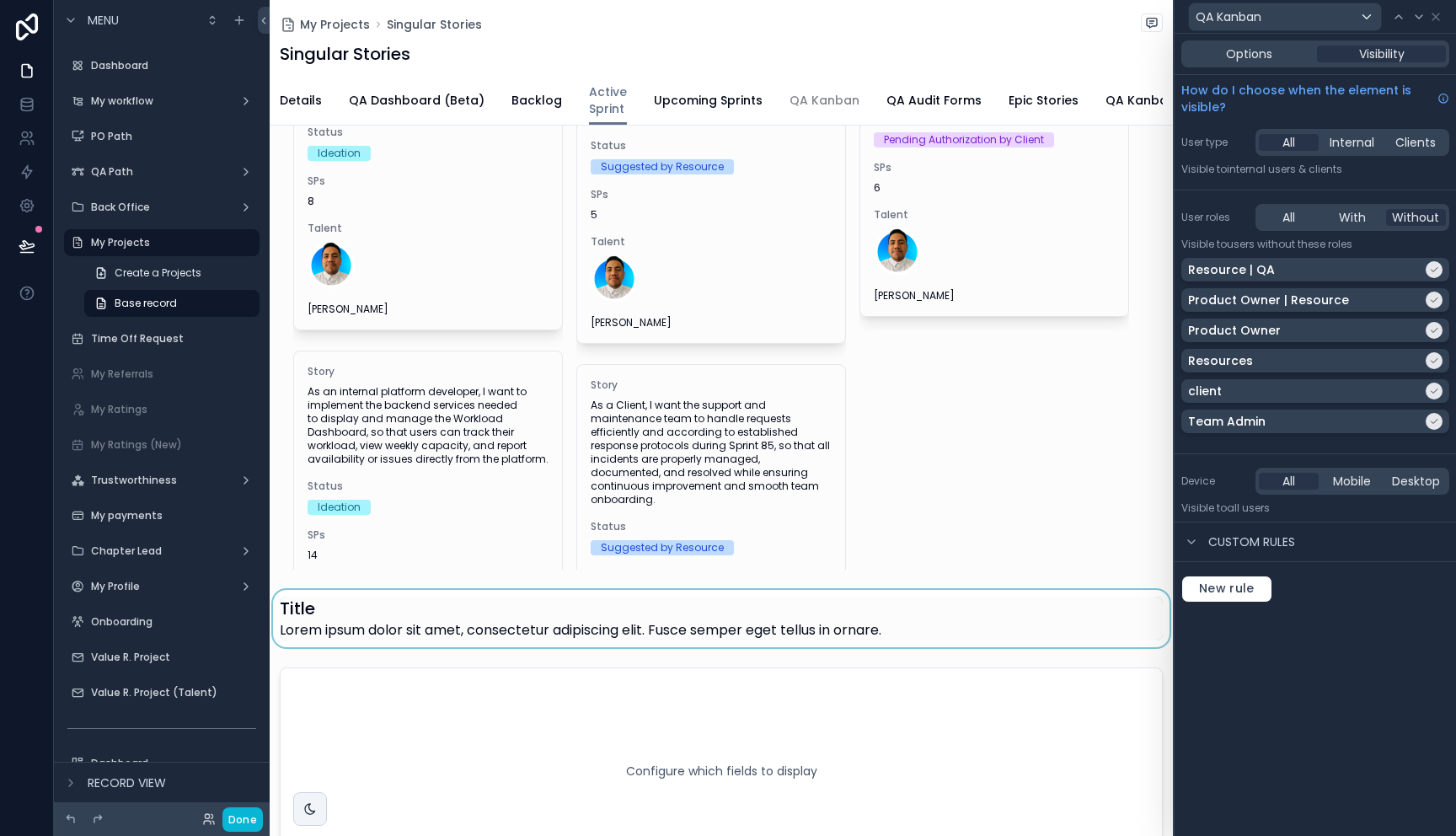
click at [618, 614] on div "scrollable content" at bounding box center [721, 618] width 903 height 57
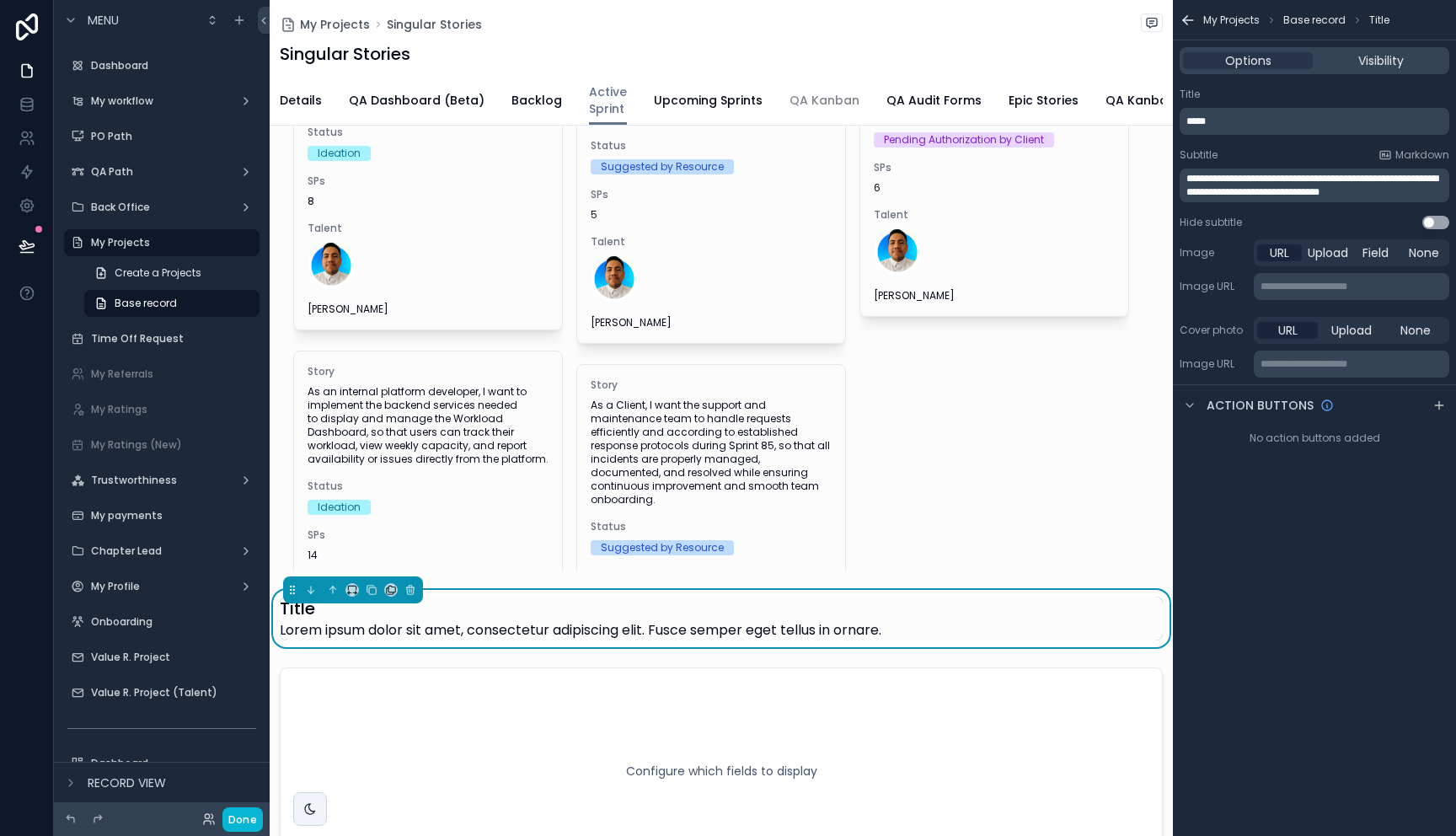
scroll to position [0, 0]
click at [411, 592] on icon "scrollable content" at bounding box center [411, 591] width 0 height 4
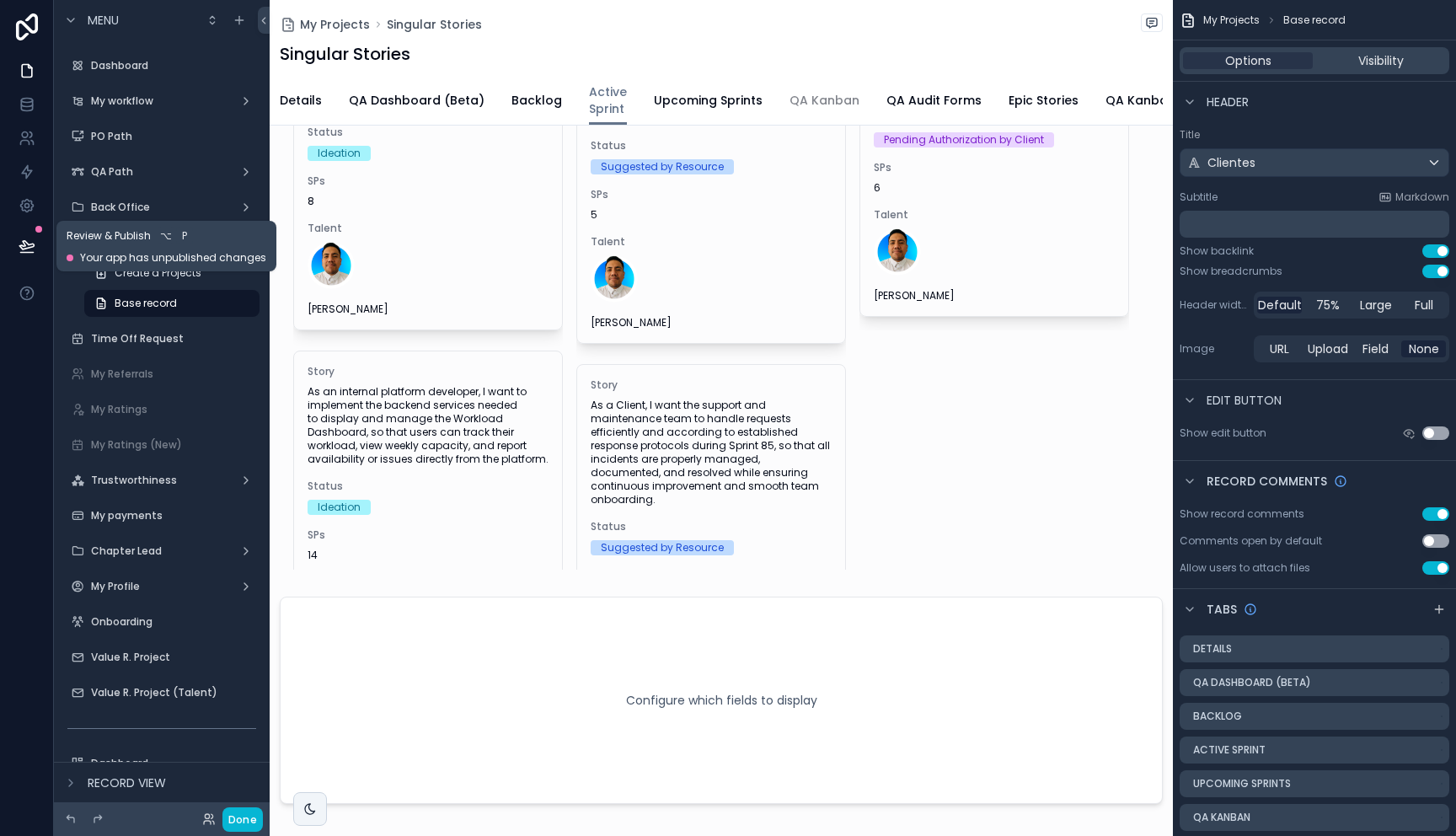
click at [26, 249] on icon at bounding box center [26, 245] width 14 height 9
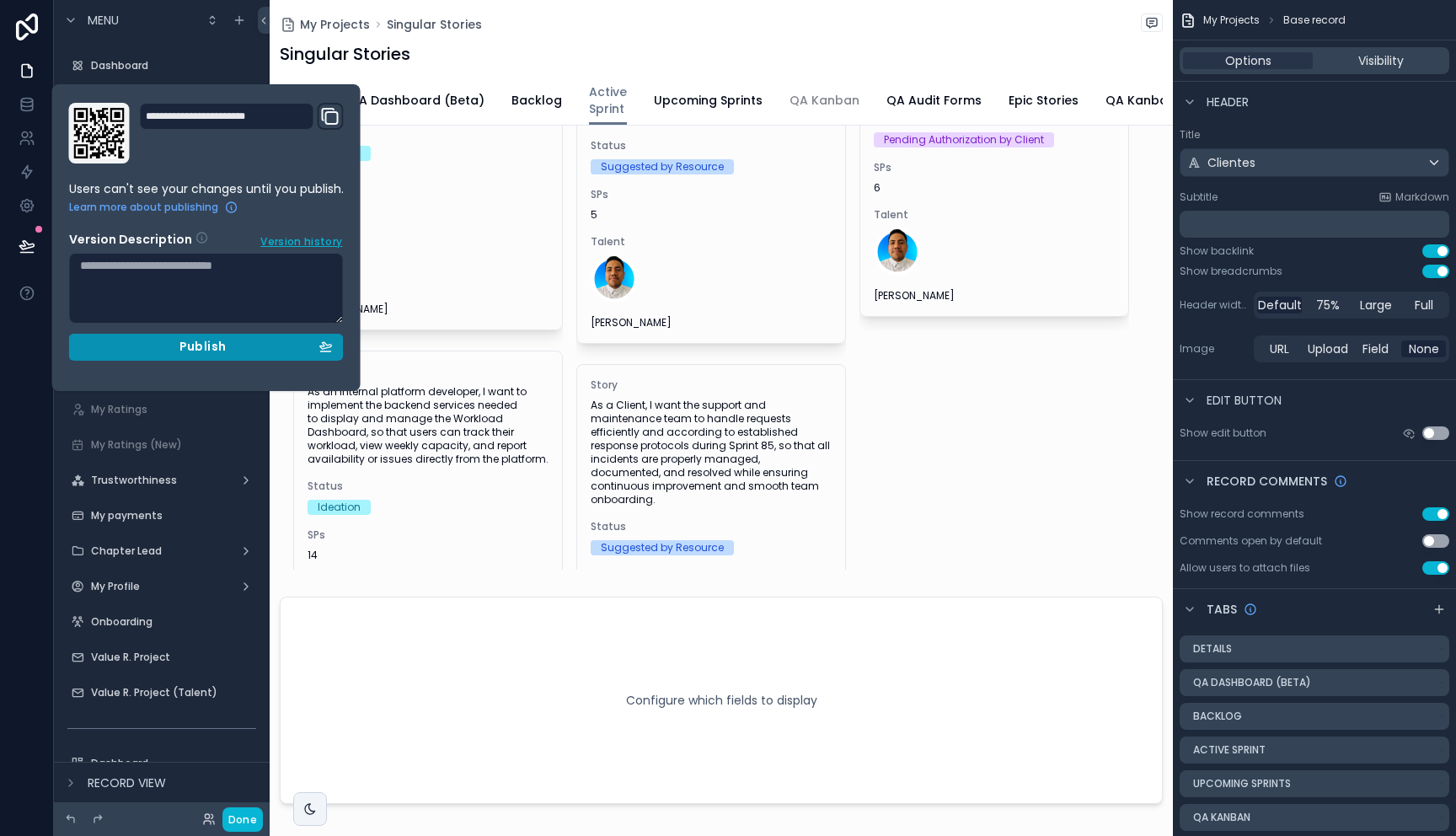
click at [150, 343] on div "Publish" at bounding box center [206, 347] width 252 height 15
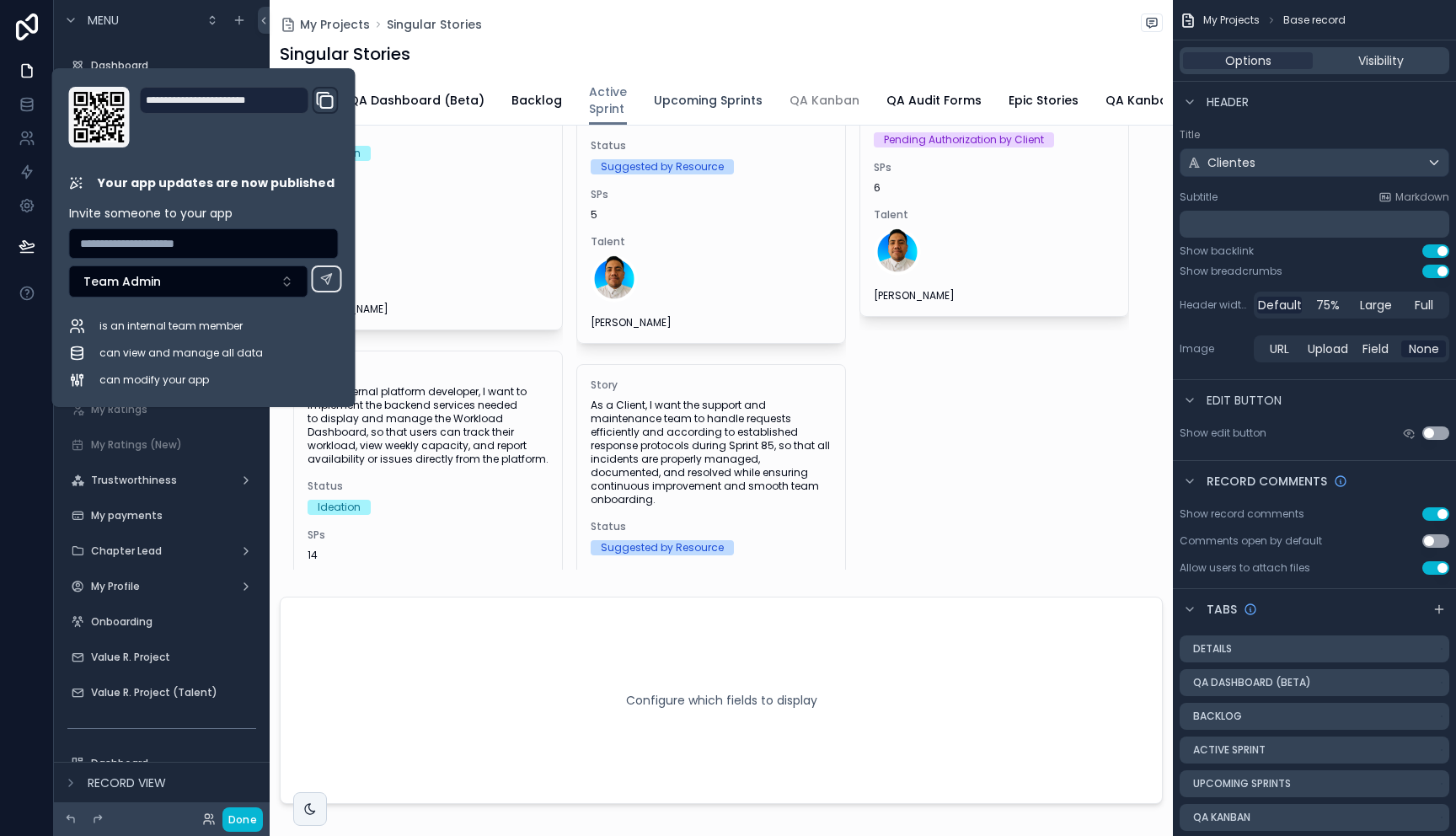
click at [664, 103] on span "Upcoming Sprints" at bounding box center [708, 100] width 109 height 17
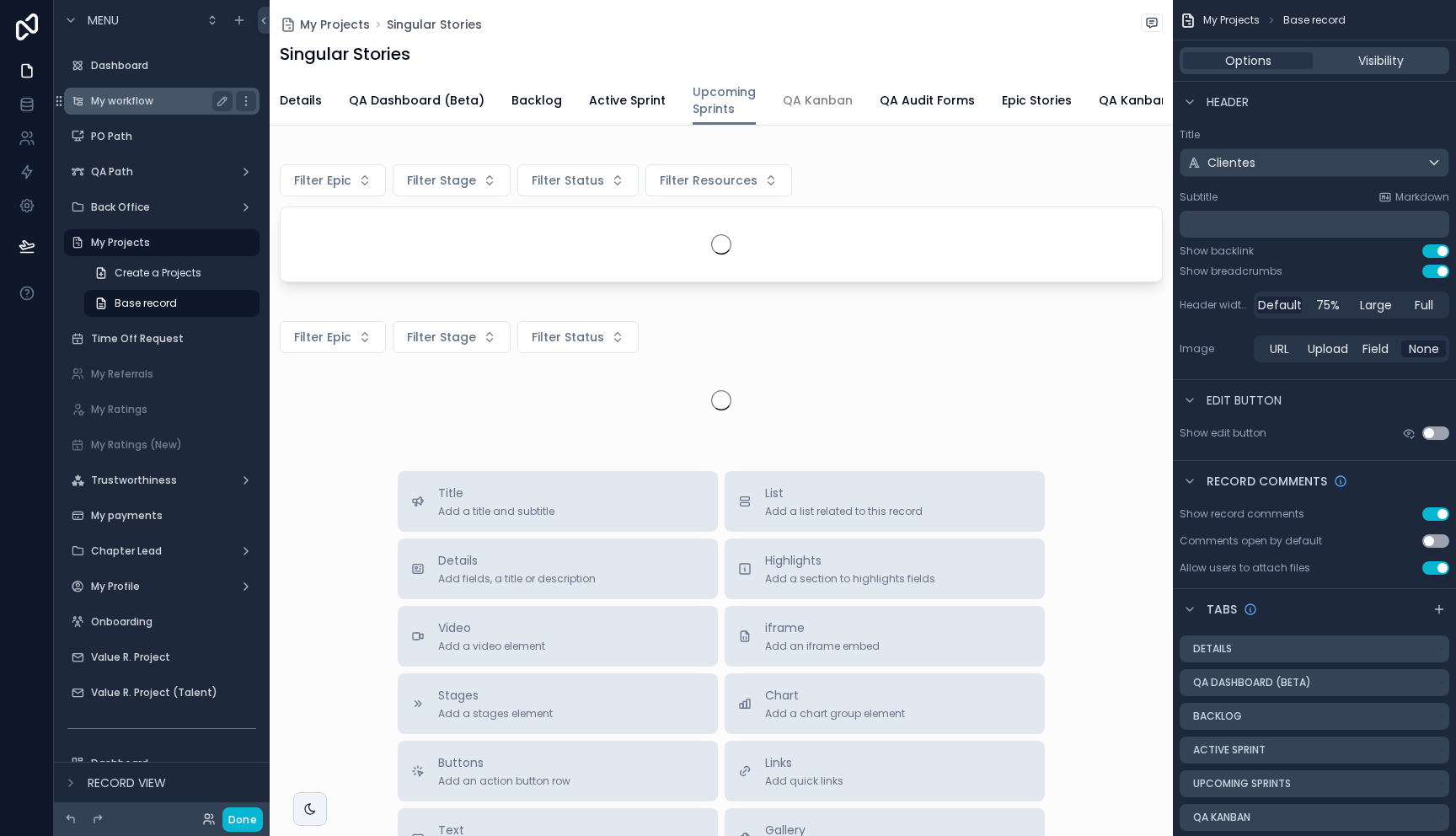
click at [134, 105] on label "My workflow" at bounding box center [158, 101] width 135 height 13
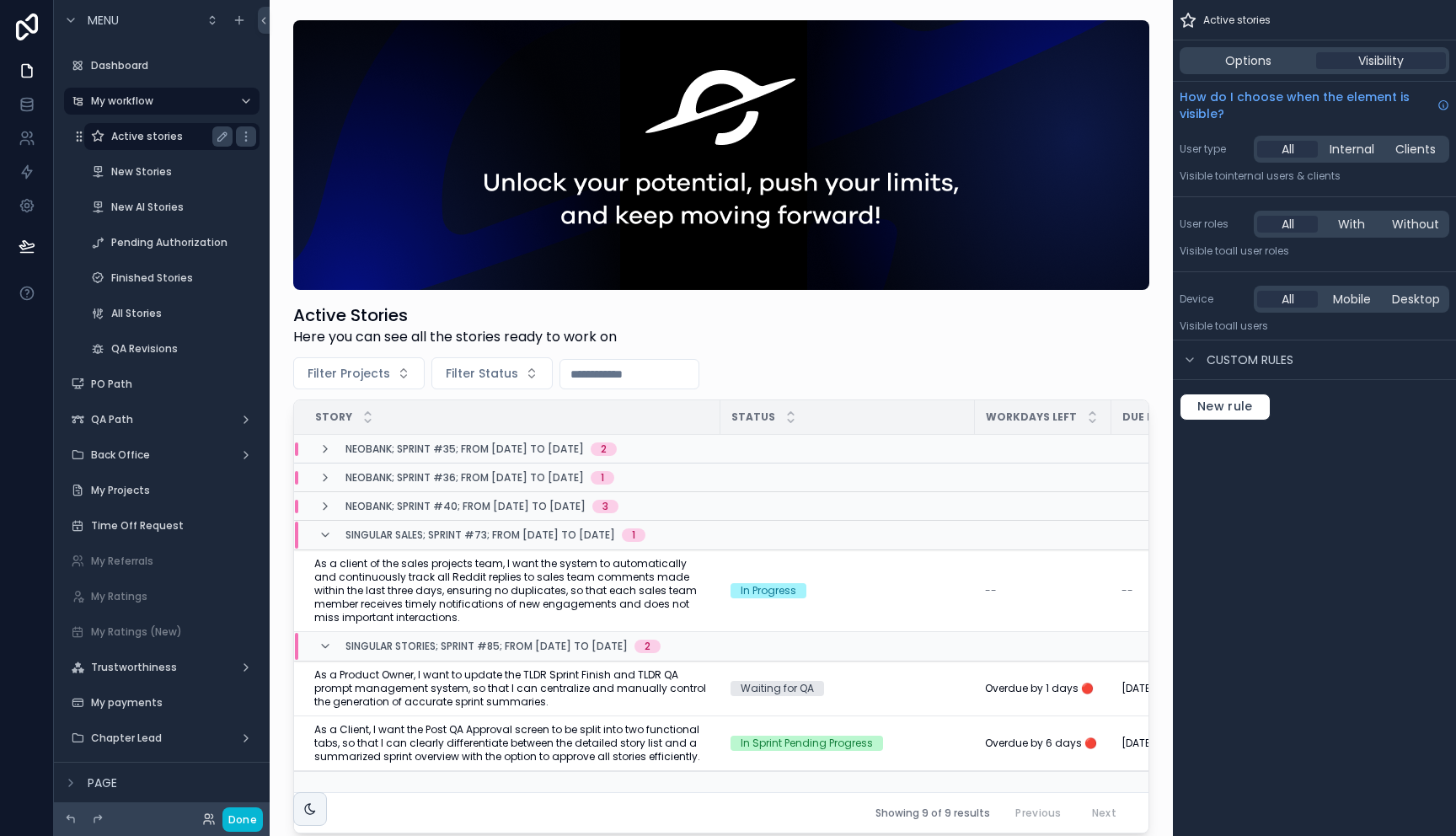
click at [134, 141] on label "Active stories" at bounding box center [169, 136] width 115 height 13
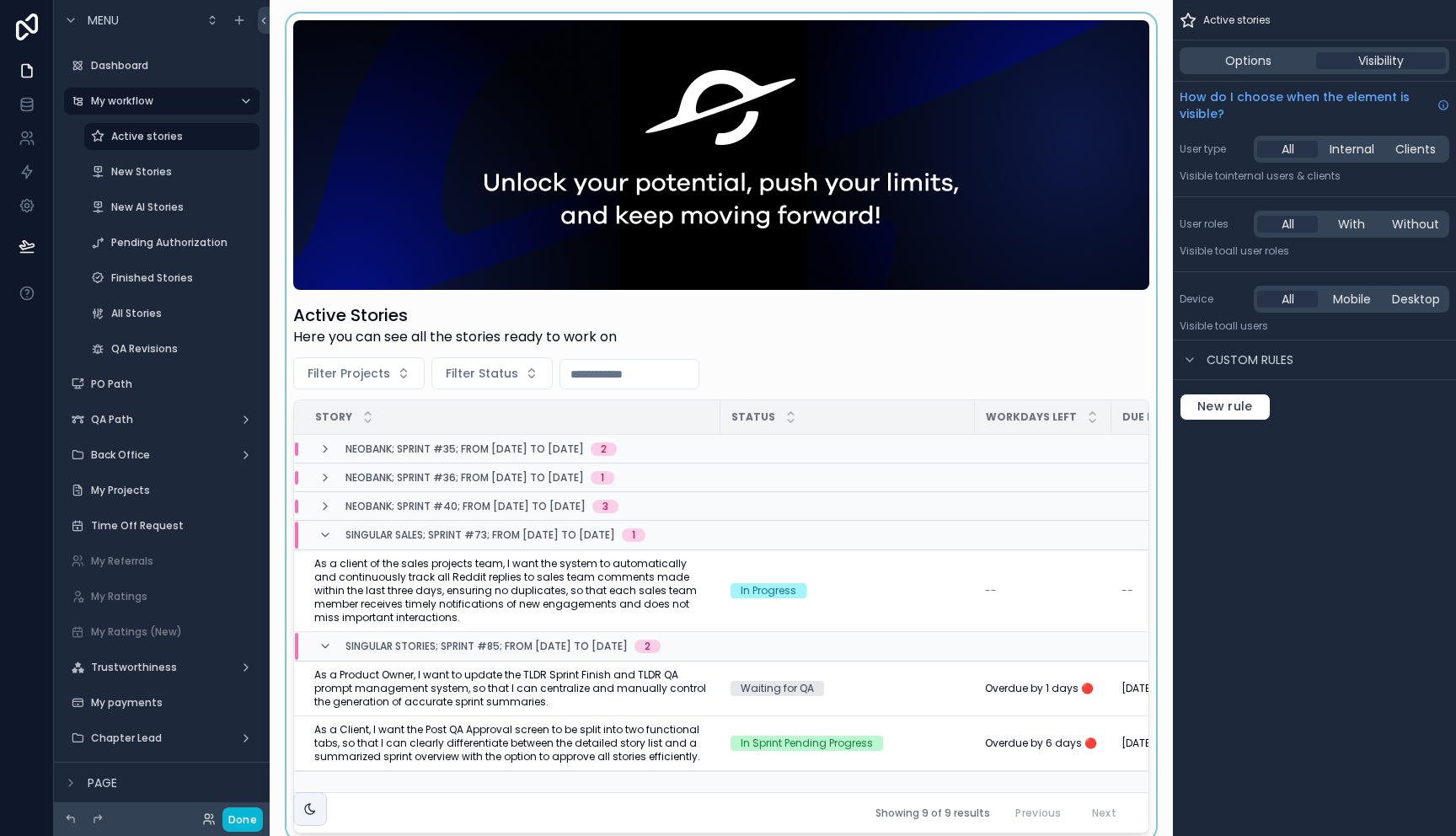
click at [710, 598] on div "scrollable content" at bounding box center [721, 426] width 876 height 827
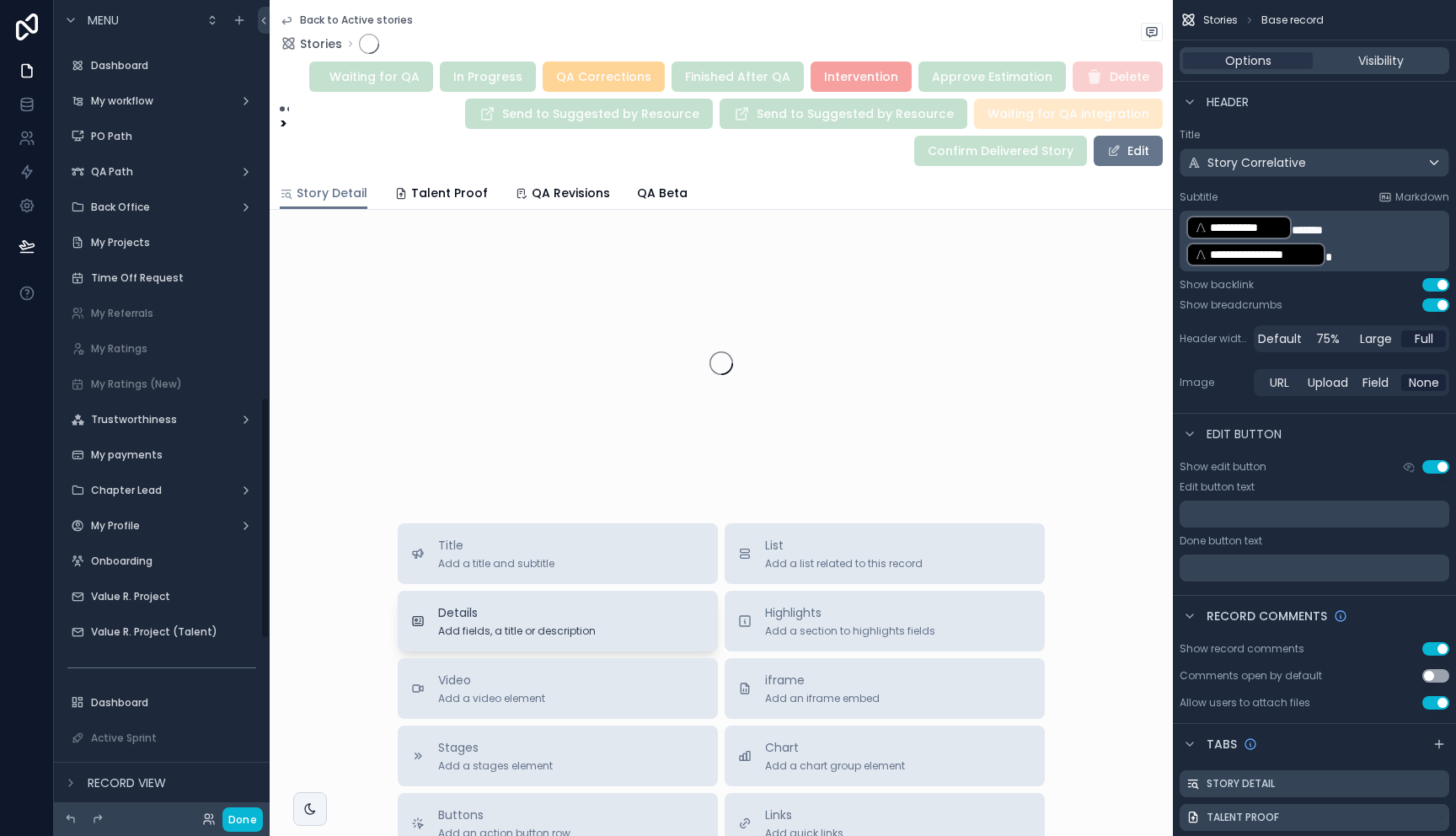
scroll to position [1335, 0]
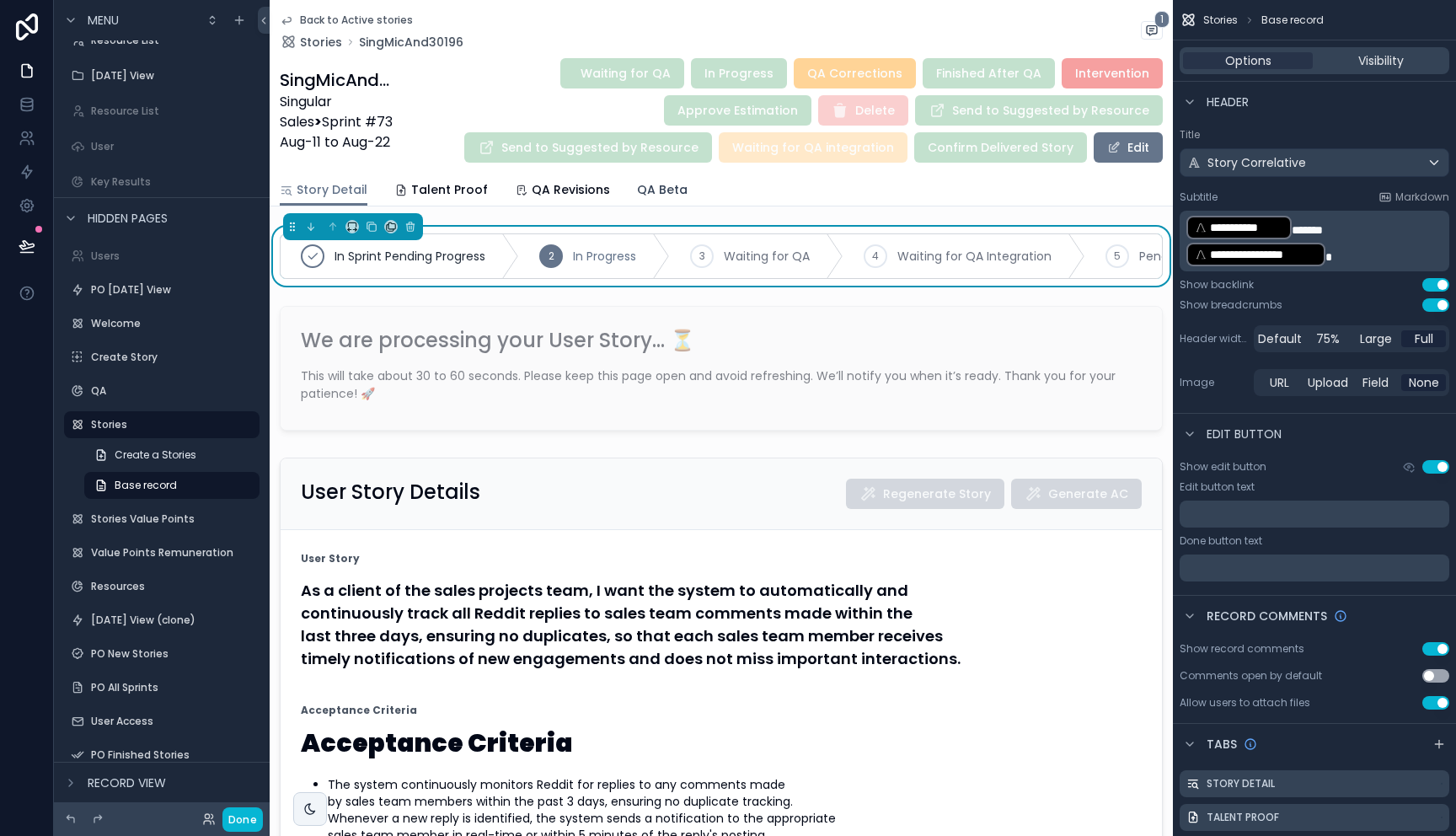
click at [658, 194] on span "QA Beta" at bounding box center [662, 189] width 50 height 17
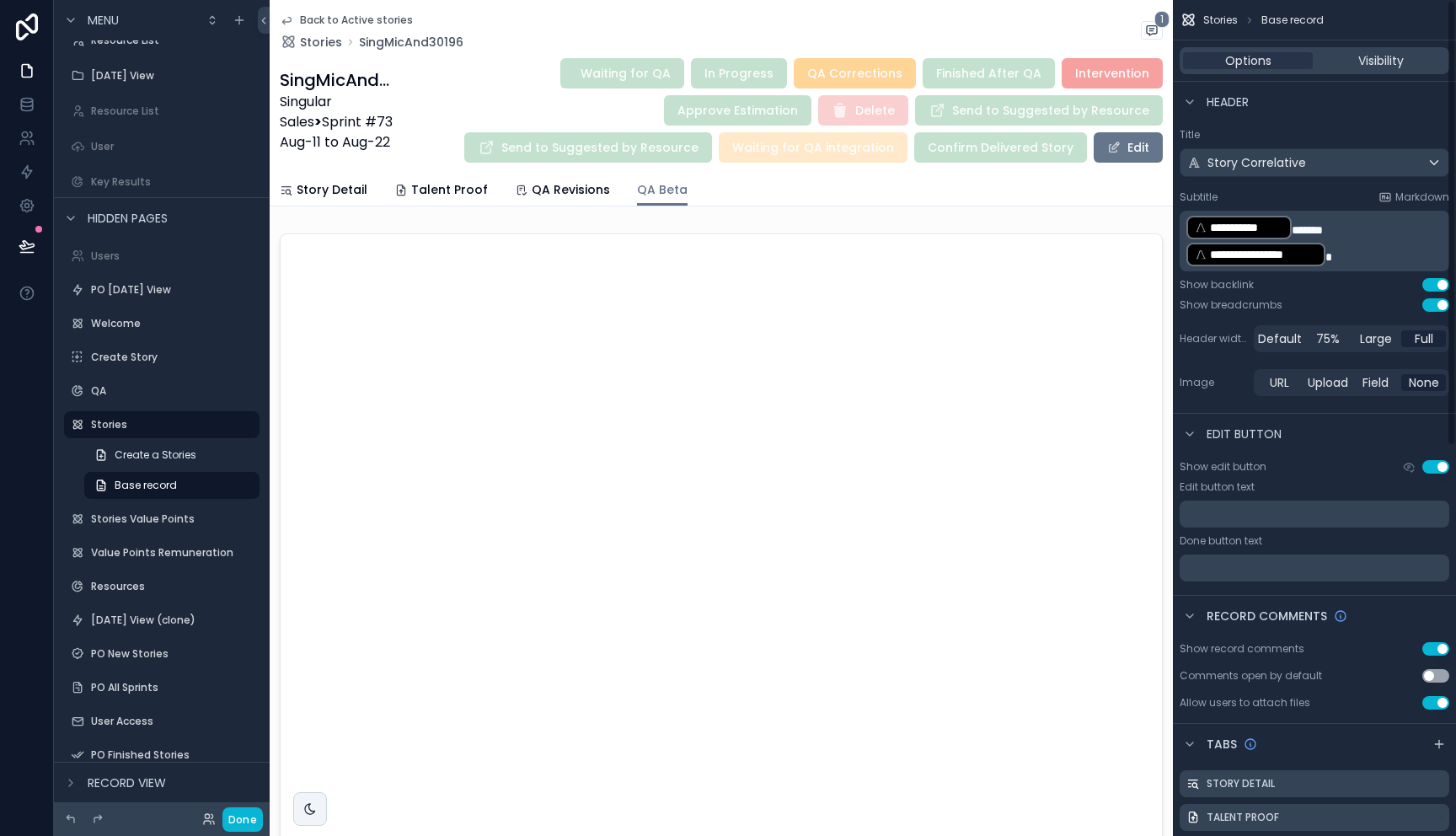
click at [1269, 20] on span "Base record" at bounding box center [1292, 19] width 63 height 13
click at [1245, 52] on span "Options" at bounding box center [1248, 60] width 47 height 17
click at [1221, 24] on span "Stories" at bounding box center [1220, 19] width 34 height 13
click at [587, 162] on div "Waiting for QA In Progress QA Corrections Finished After QA Intervention Approv…" at bounding box center [780, 110] width 766 height 106
click at [1069, 197] on div "Story Detail Talent Proof QA Revisions QA Beta" at bounding box center [721, 190] width 883 height 32
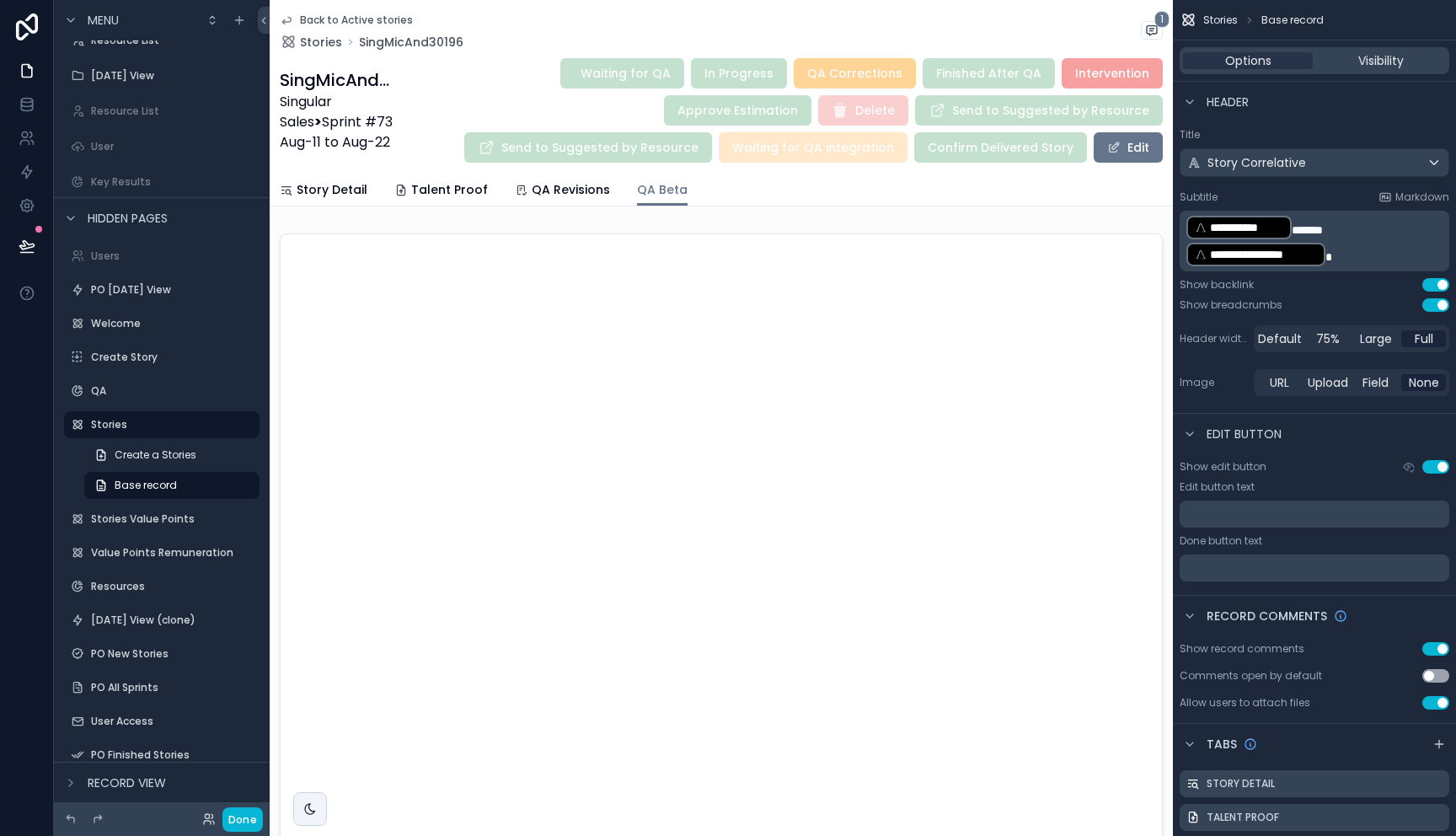
click at [522, 16] on div "Back to Active stories Stories SingMicAnd30196 1" at bounding box center [721, 32] width 883 height 37
click at [1219, 517] on p "﻿" at bounding box center [1316, 514] width 259 height 13
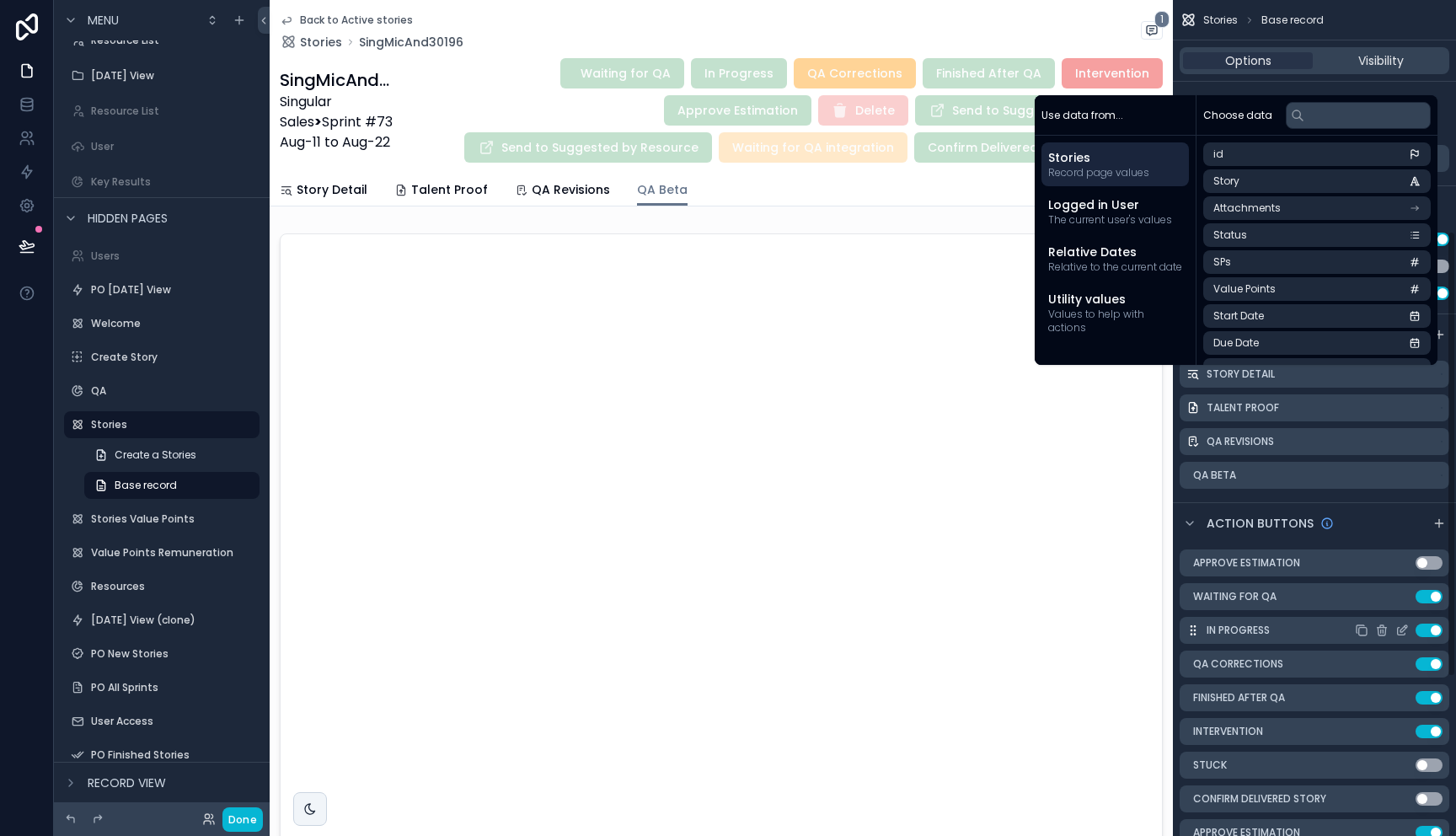
scroll to position [290, 0]
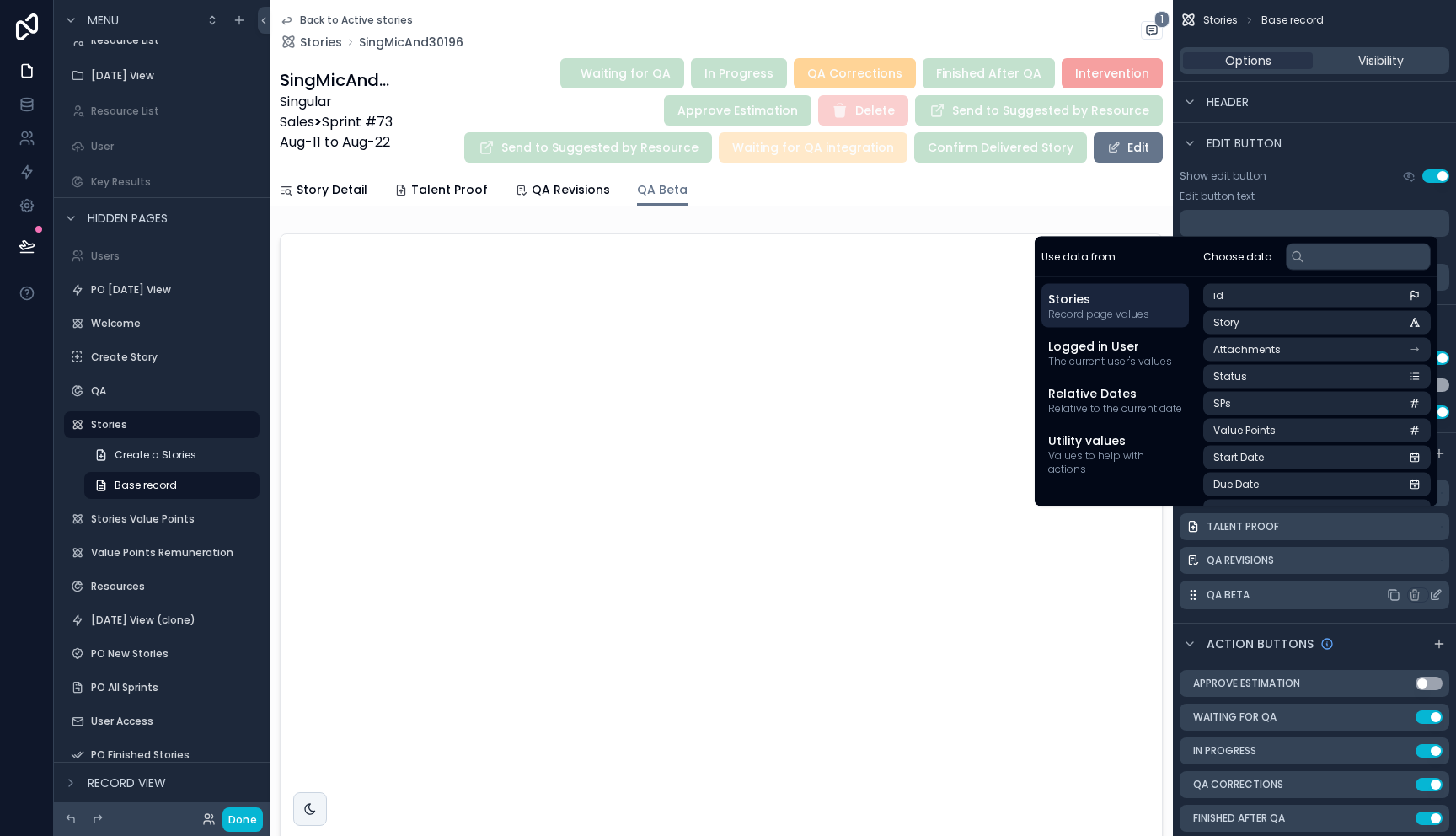
click at [1437, 595] on icon "scrollable content" at bounding box center [1437, 593] width 7 height 7
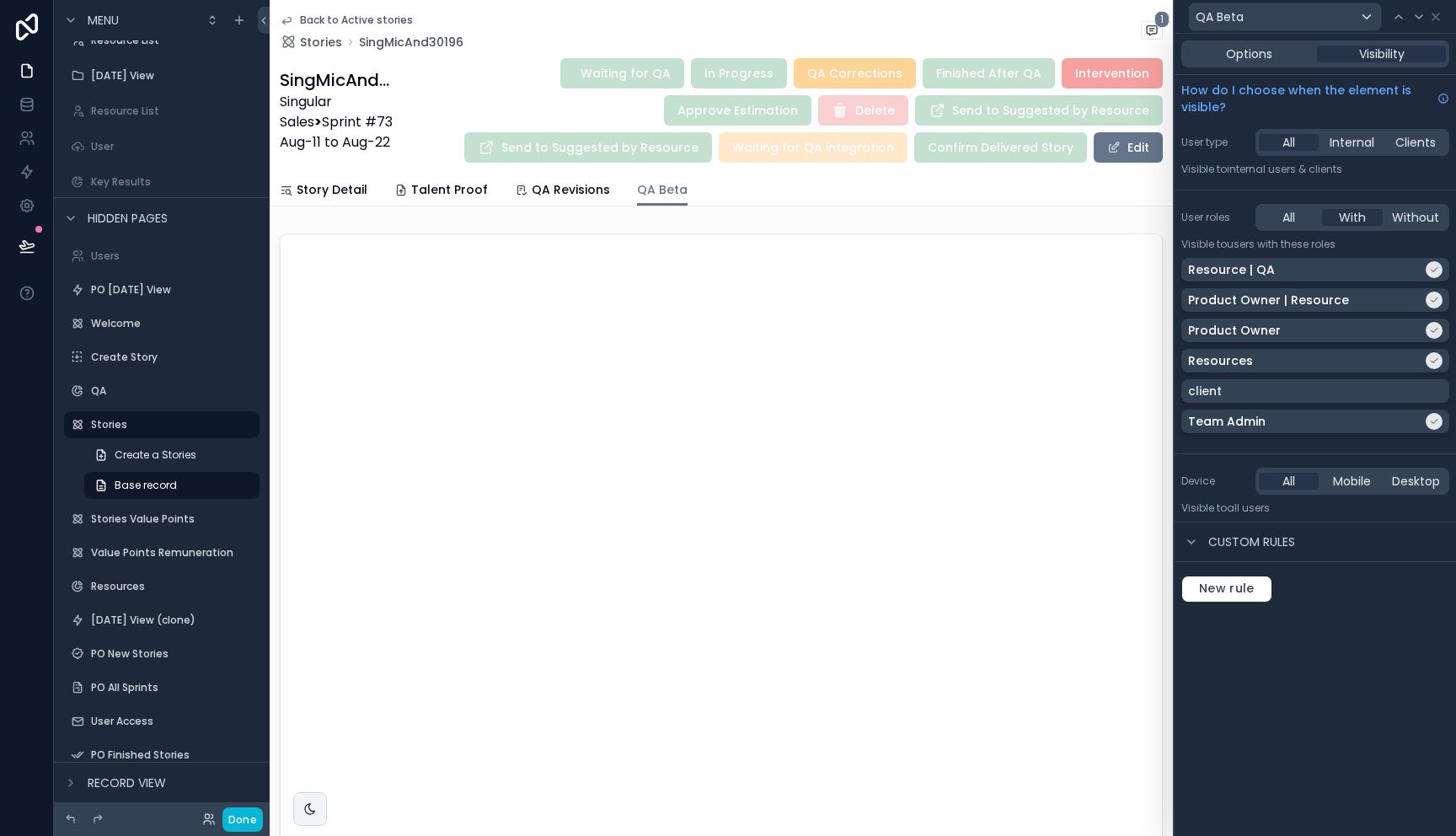
click at [1267, 63] on div "Options Visibility" at bounding box center [1315, 54] width 268 height 27
click at [1257, 51] on span "Options" at bounding box center [1249, 54] width 47 height 17
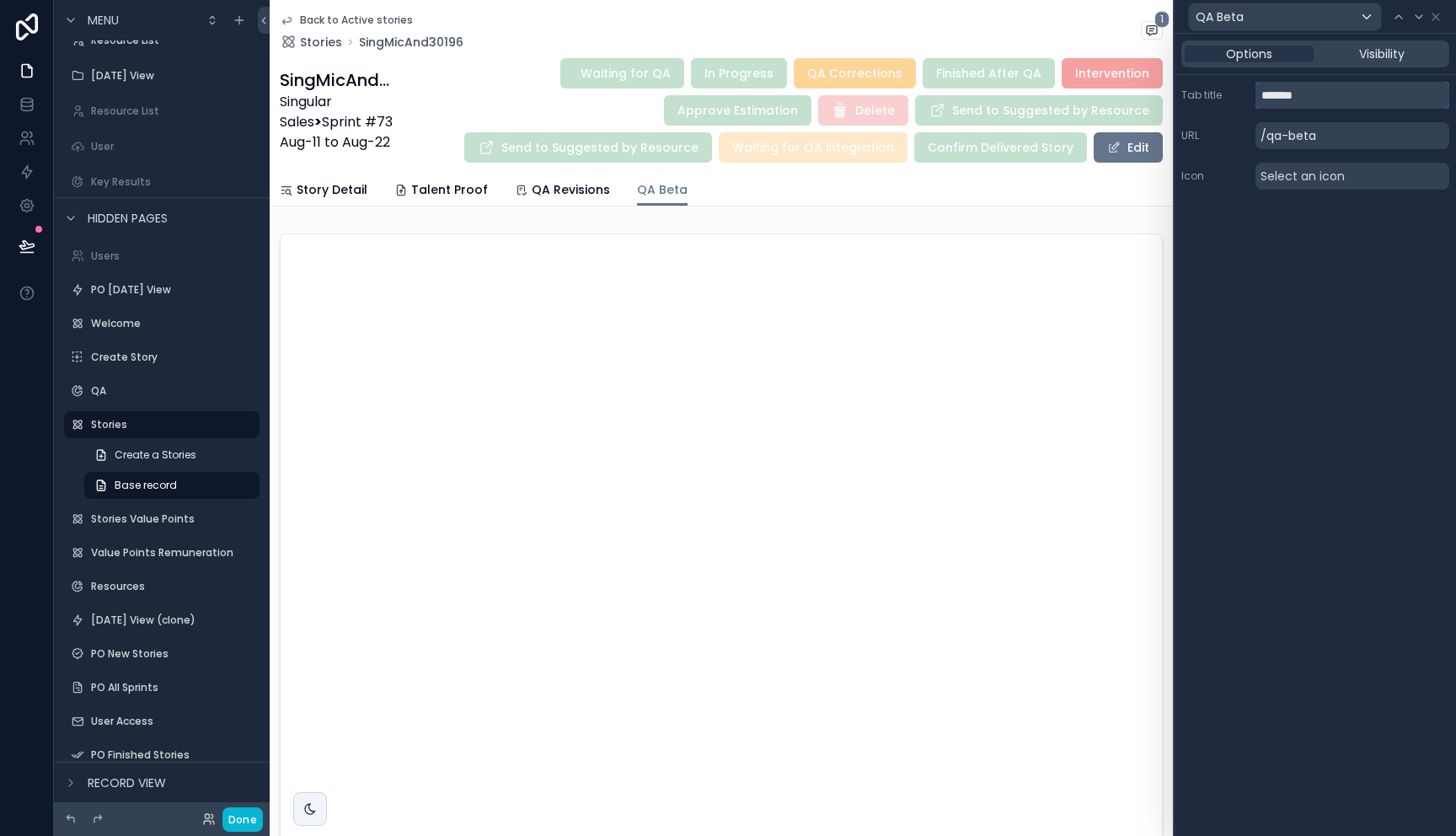
drag, startPoint x: 1325, startPoint y: 96, endPoint x: 1189, endPoint y: 85, distance: 136.4
click at [1189, 85] on div "Tab title *******" at bounding box center [1315, 95] width 268 height 27
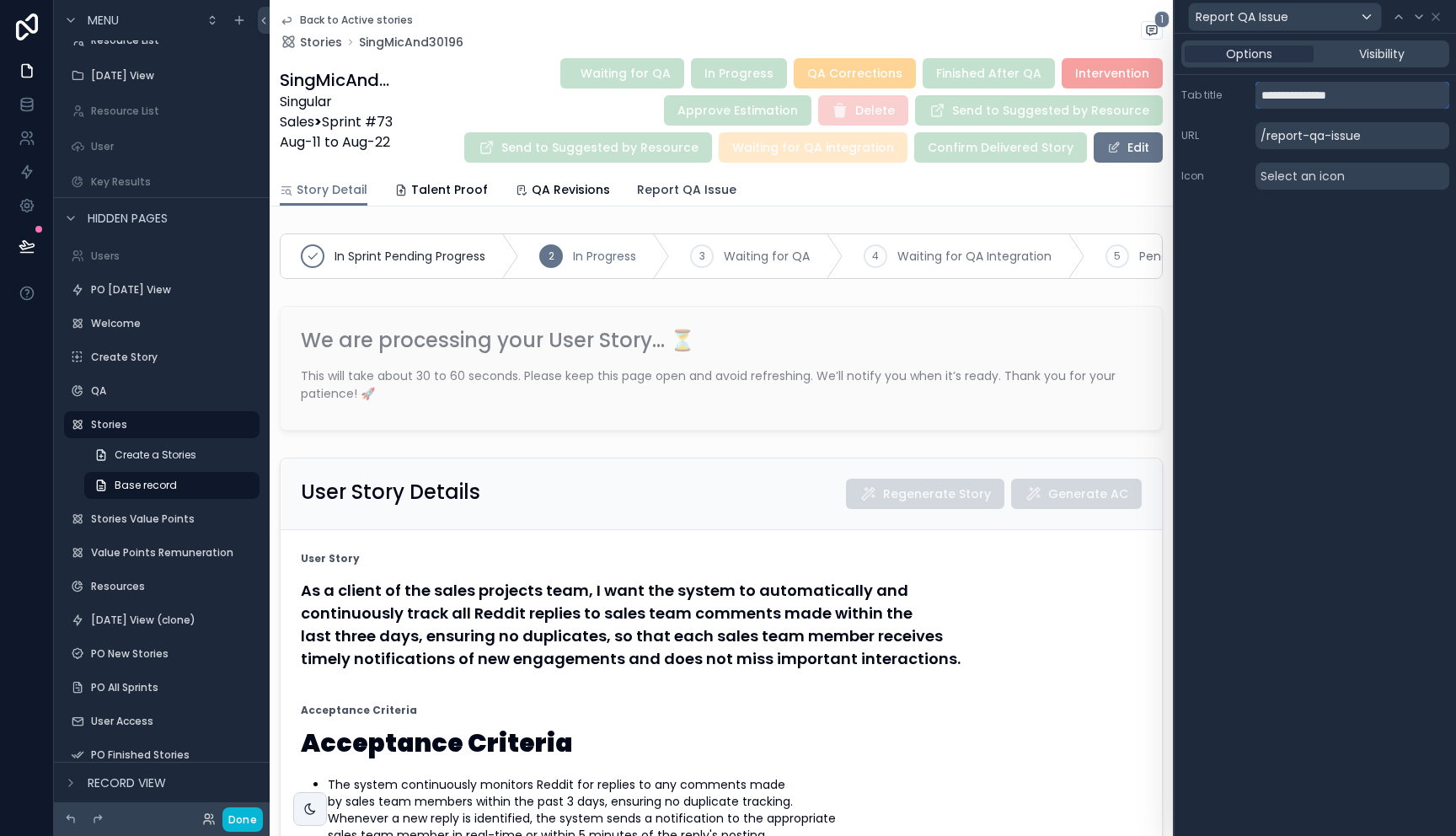
type input "**********"
click at [684, 195] on span "Report QA Issue" at bounding box center [687, 189] width 100 height 17
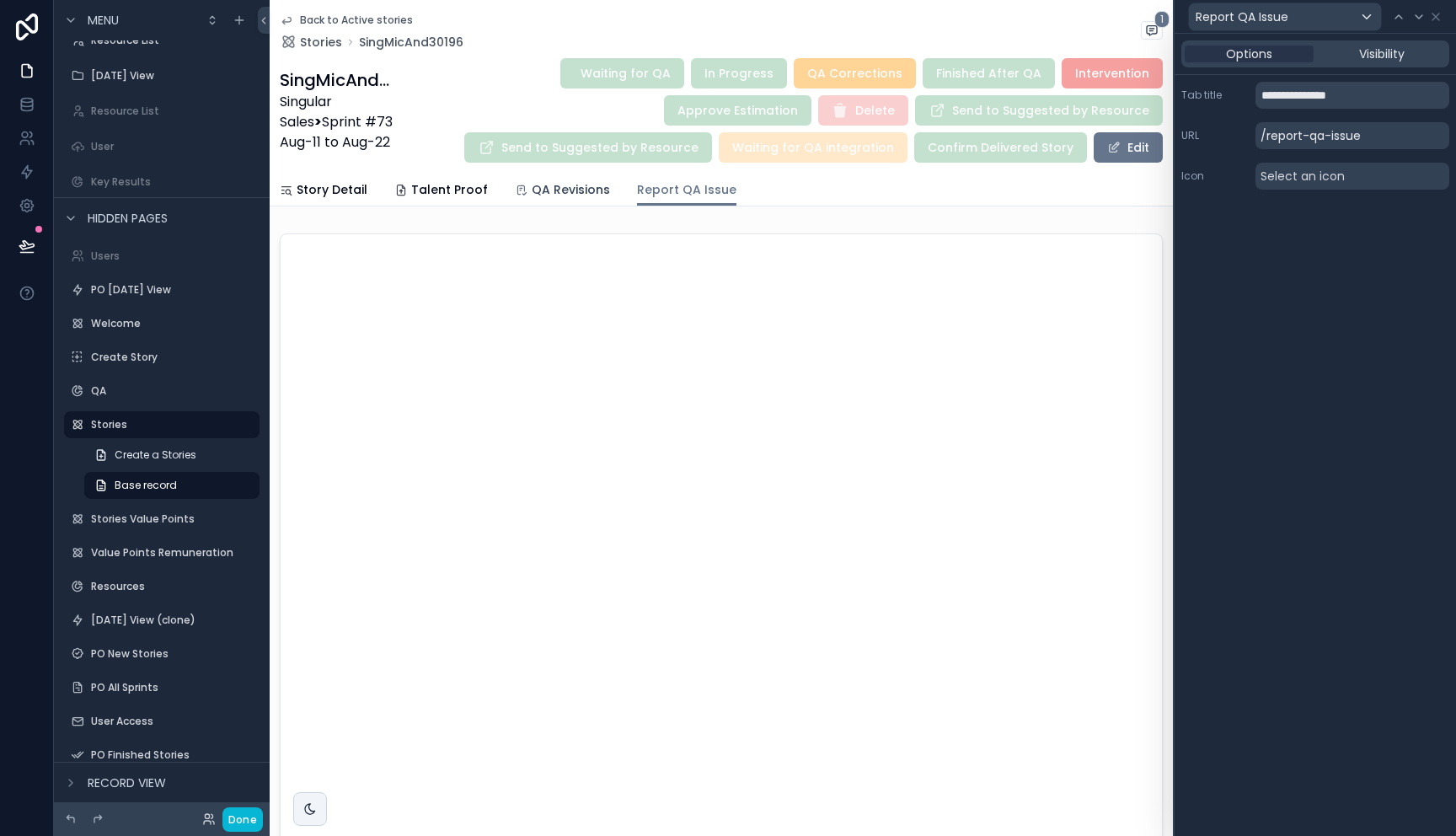
click at [570, 196] on span "QA Revisions" at bounding box center [570, 189] width 79 height 17
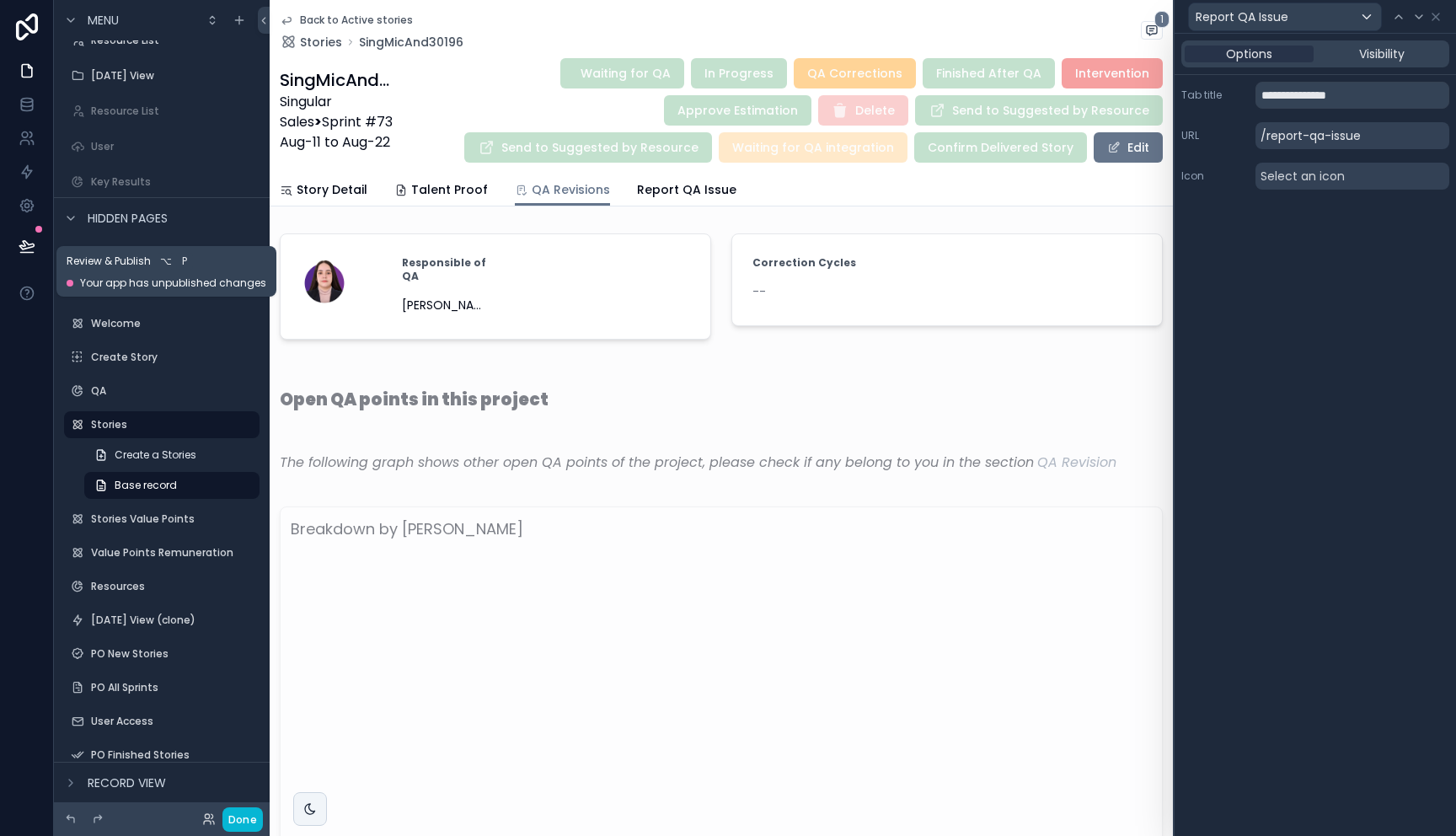
click at [25, 250] on icon at bounding box center [26, 245] width 17 height 17
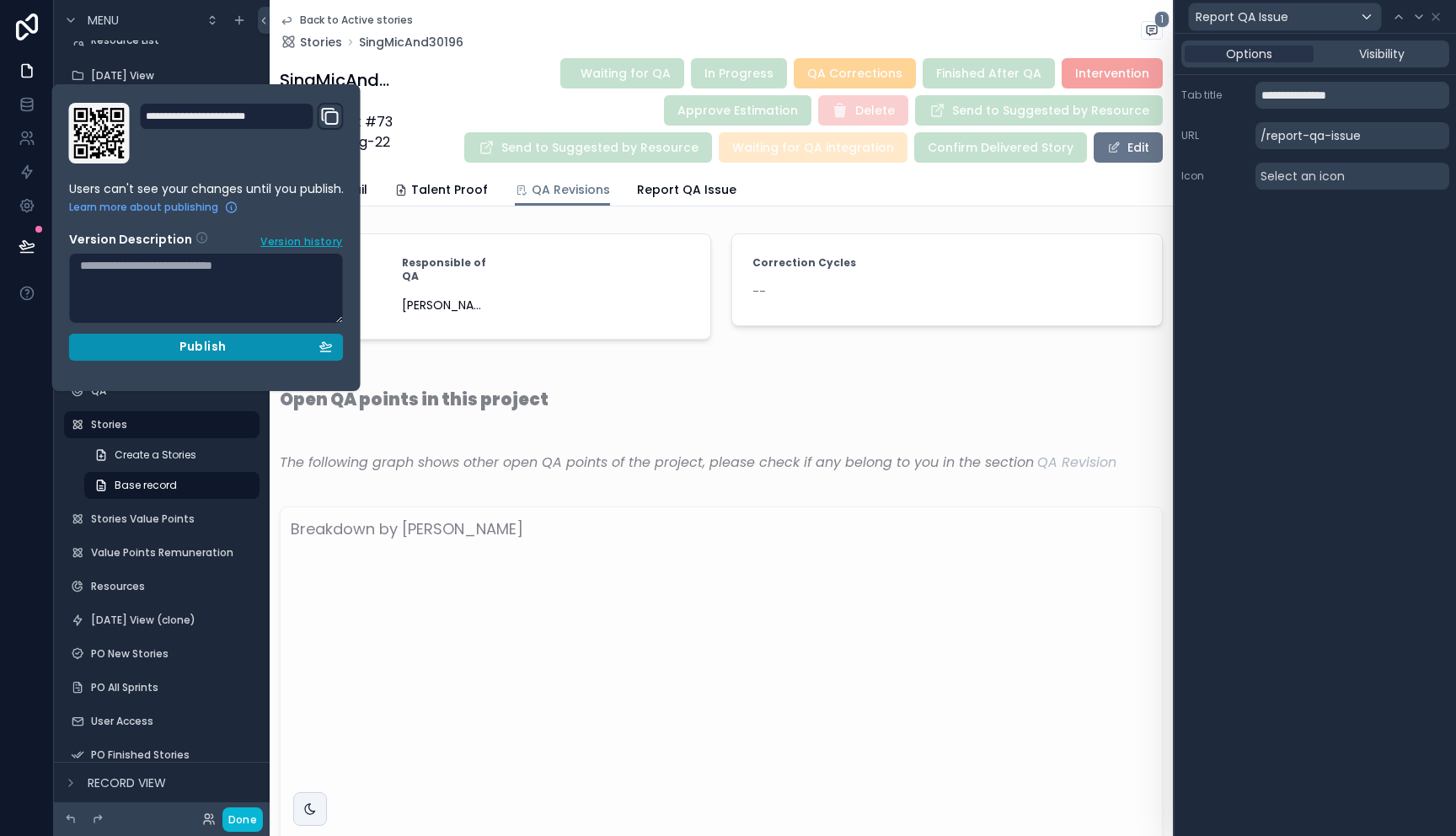
click at [179, 344] on div "Publish" at bounding box center [206, 347] width 252 height 15
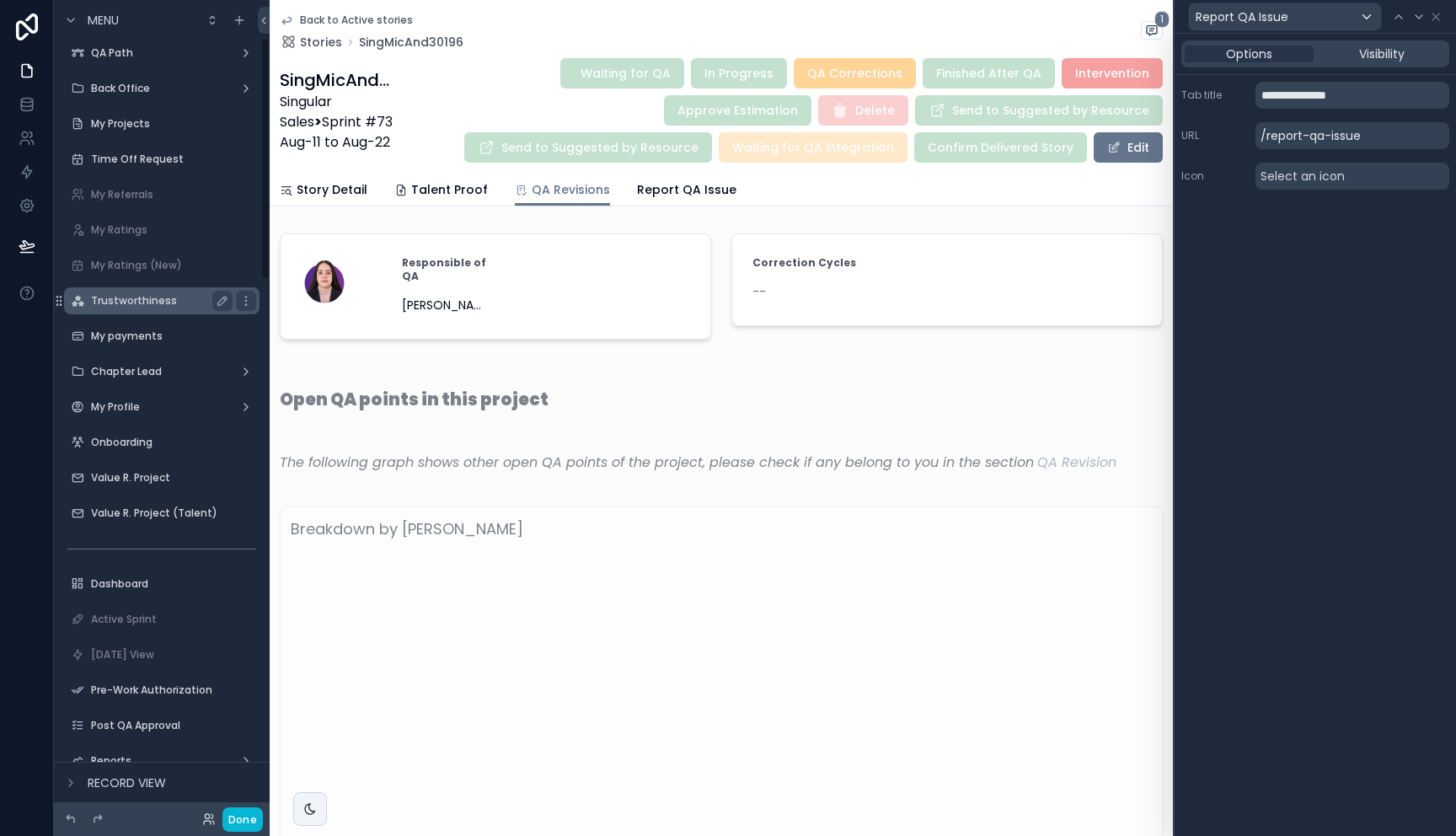
scroll to position [100, 0]
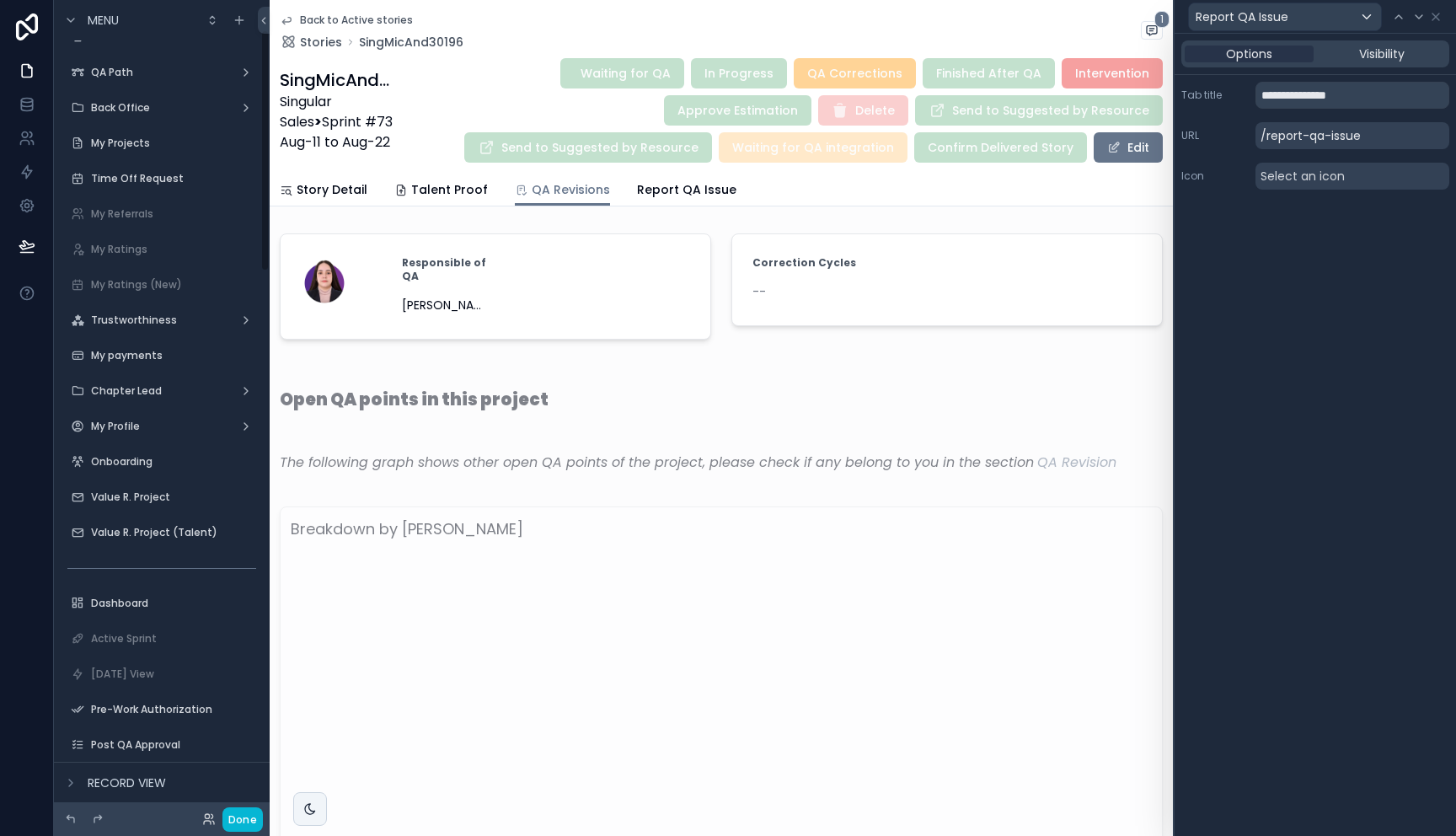
click at [131, 147] on label "My Projects" at bounding box center [173, 143] width 165 height 13
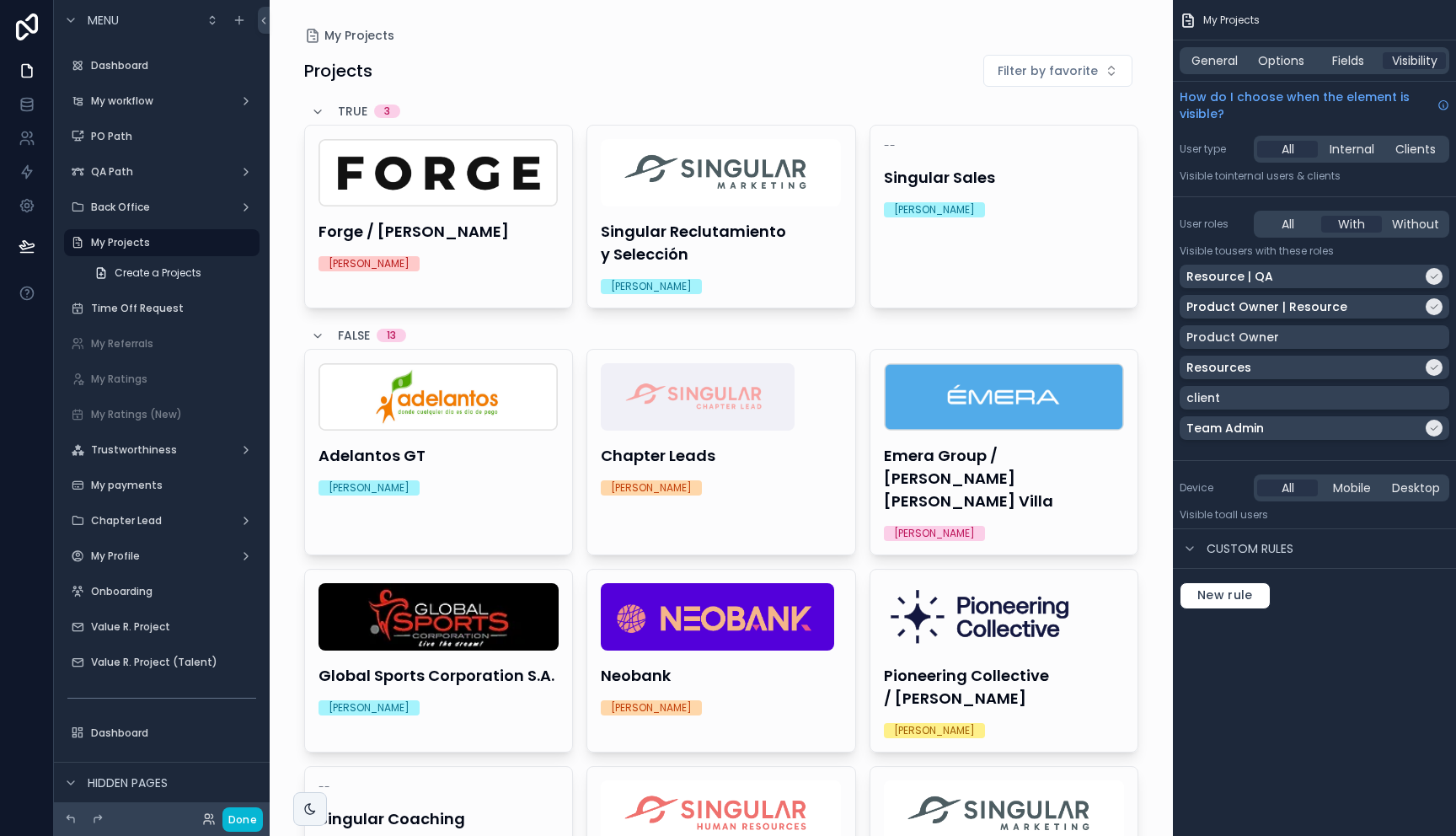
click at [684, 195] on div "scrollable content" at bounding box center [721, 691] width 862 height 1383
click at [735, 230] on h4 "Singular Reclutamiento y Selección" at bounding box center [721, 243] width 241 height 46
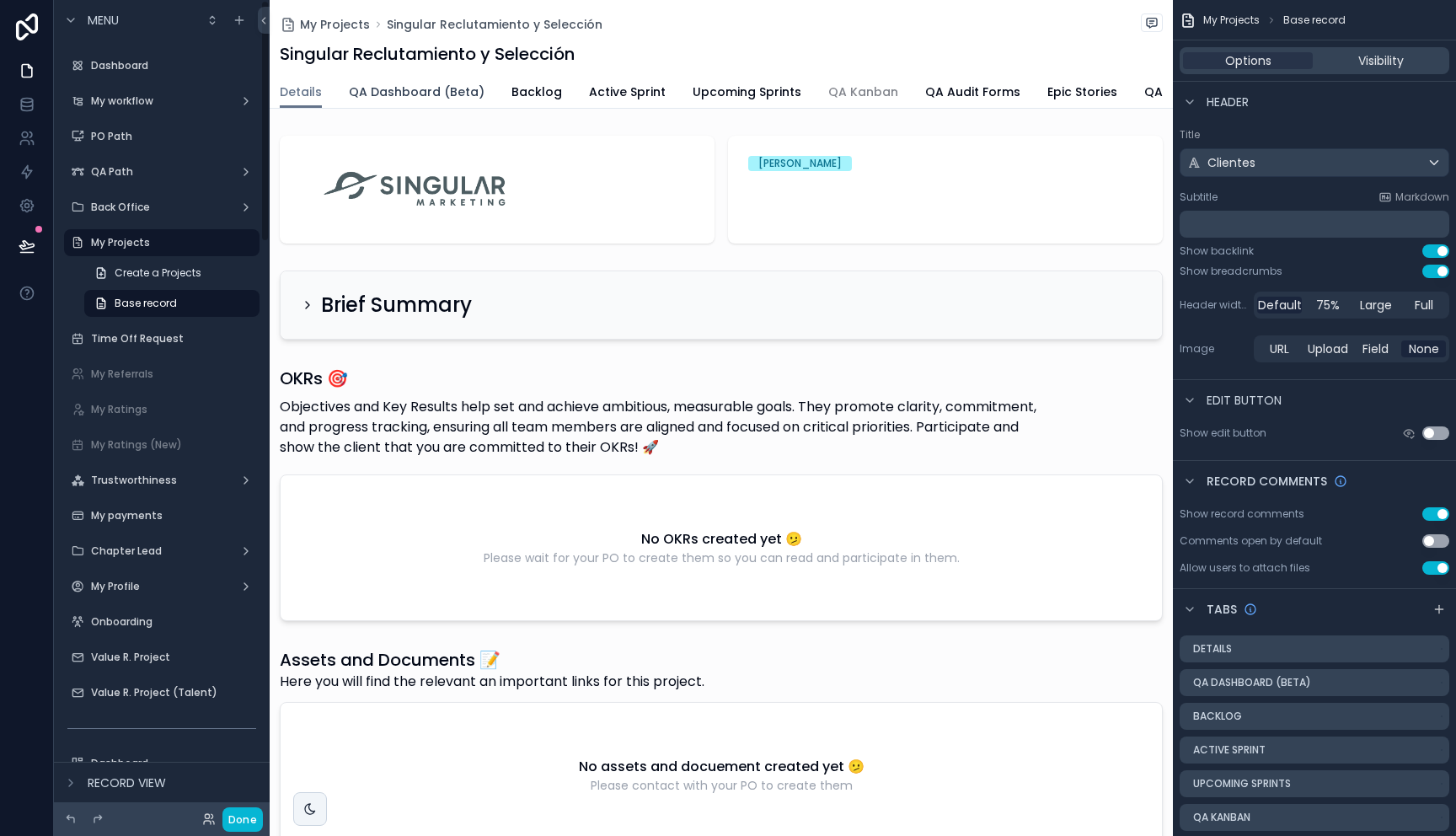
click at [464, 101] on link "QA Dashboard (Beta)" at bounding box center [417, 94] width 136 height 34
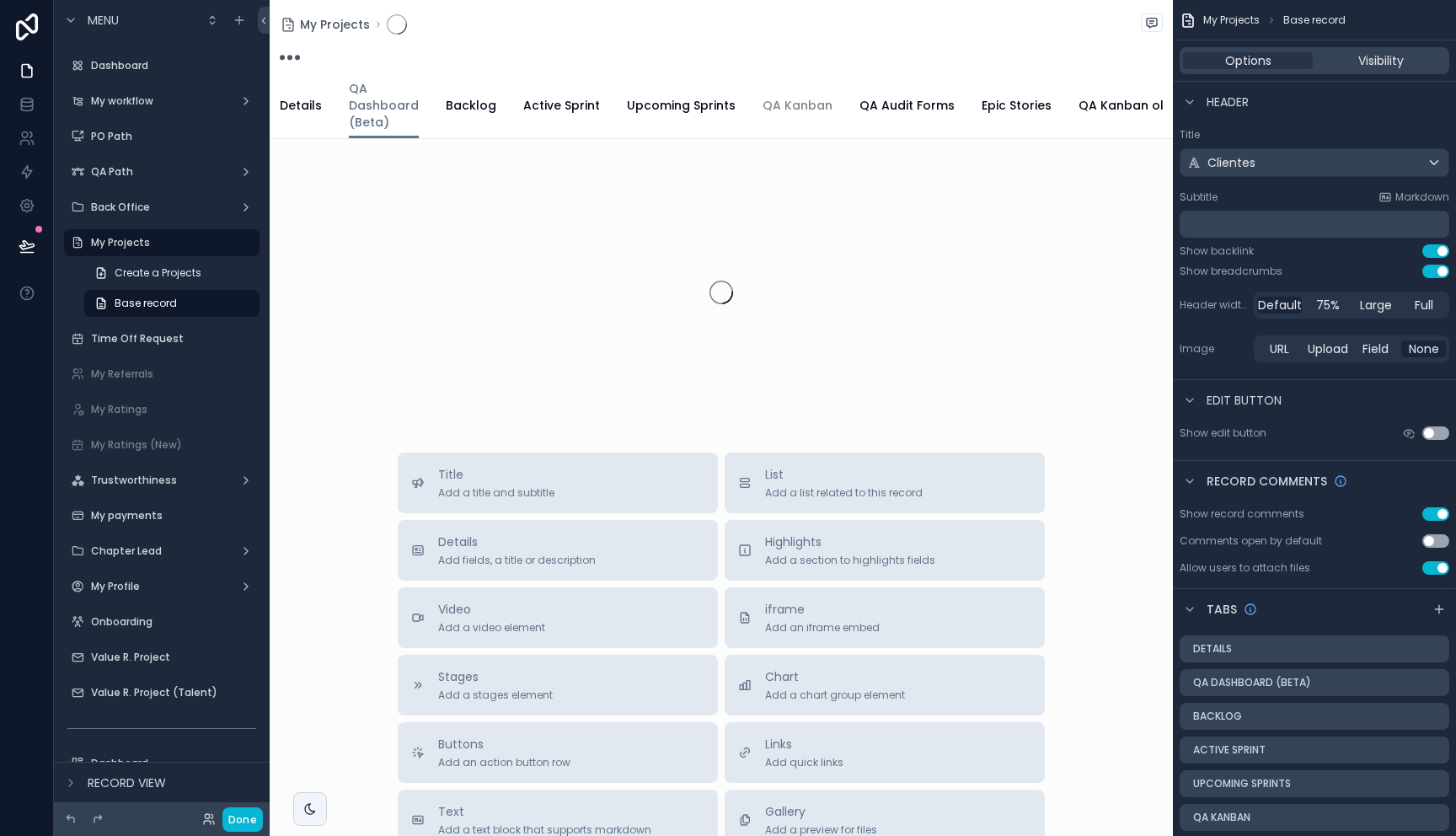
drag, startPoint x: 814, startPoint y: 238, endPoint x: 1379, endPoint y: 569, distance: 654.8
click at [1115, 378] on div "scrollable content" at bounding box center [721, 292] width 903 height 267
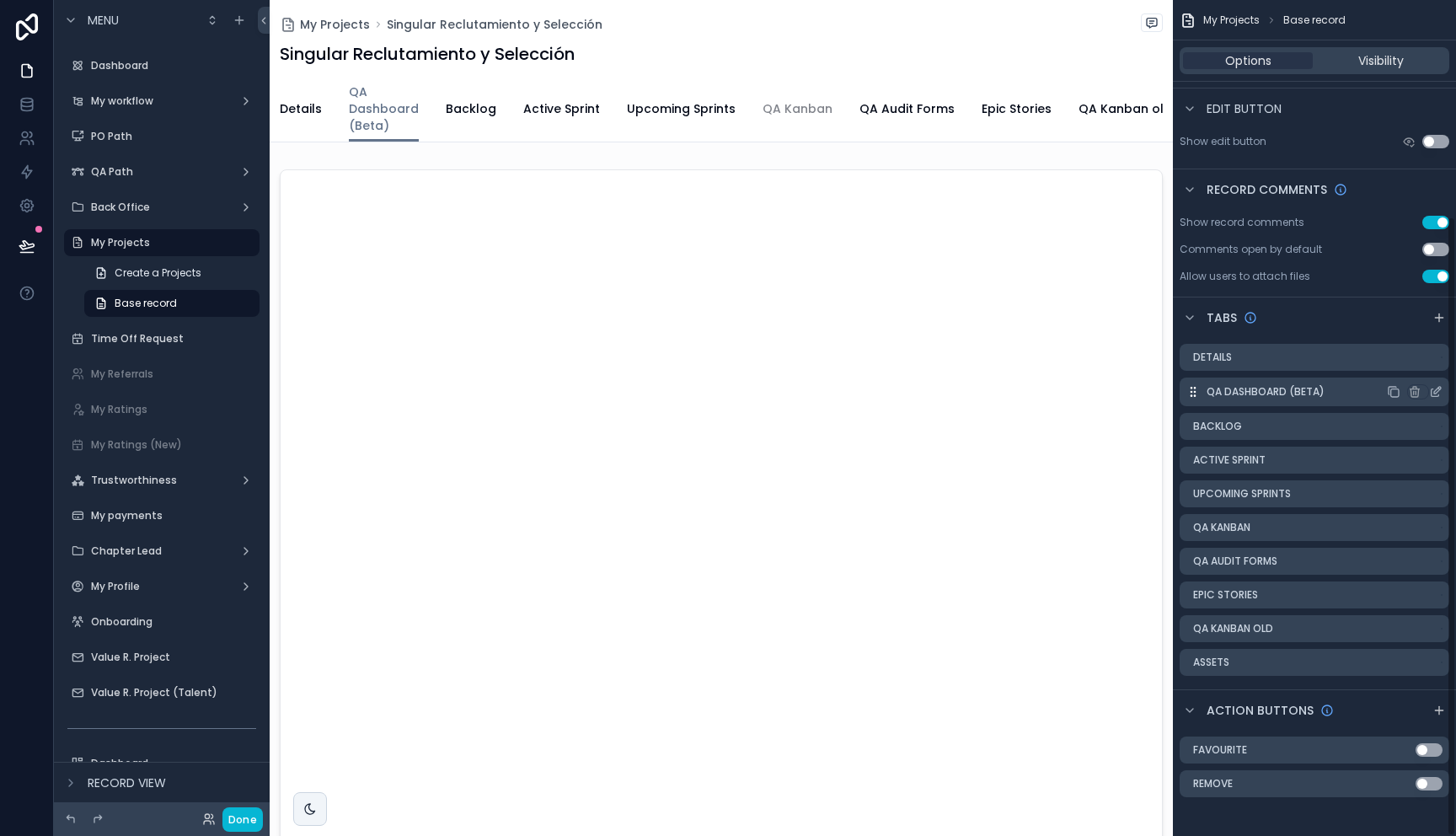
scroll to position [293, 0]
click at [1431, 391] on icon "scrollable content" at bounding box center [1435, 391] width 8 height 8
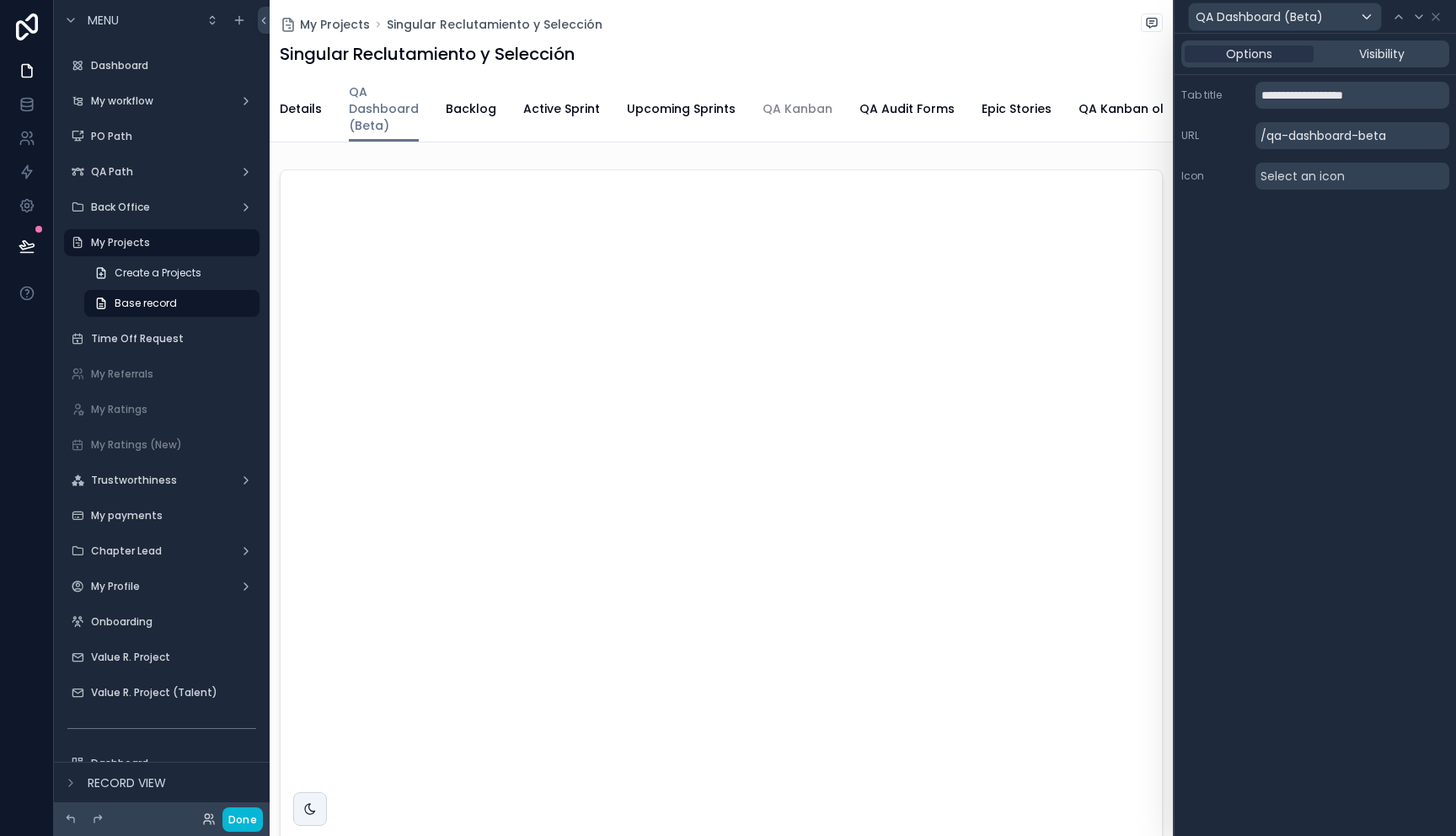
scroll to position [291, 0]
click at [1394, 94] on input "**********" at bounding box center [1353, 95] width 194 height 27
type input "**********"
click at [1312, 306] on div "**********" at bounding box center [1315, 434] width 281 height 802
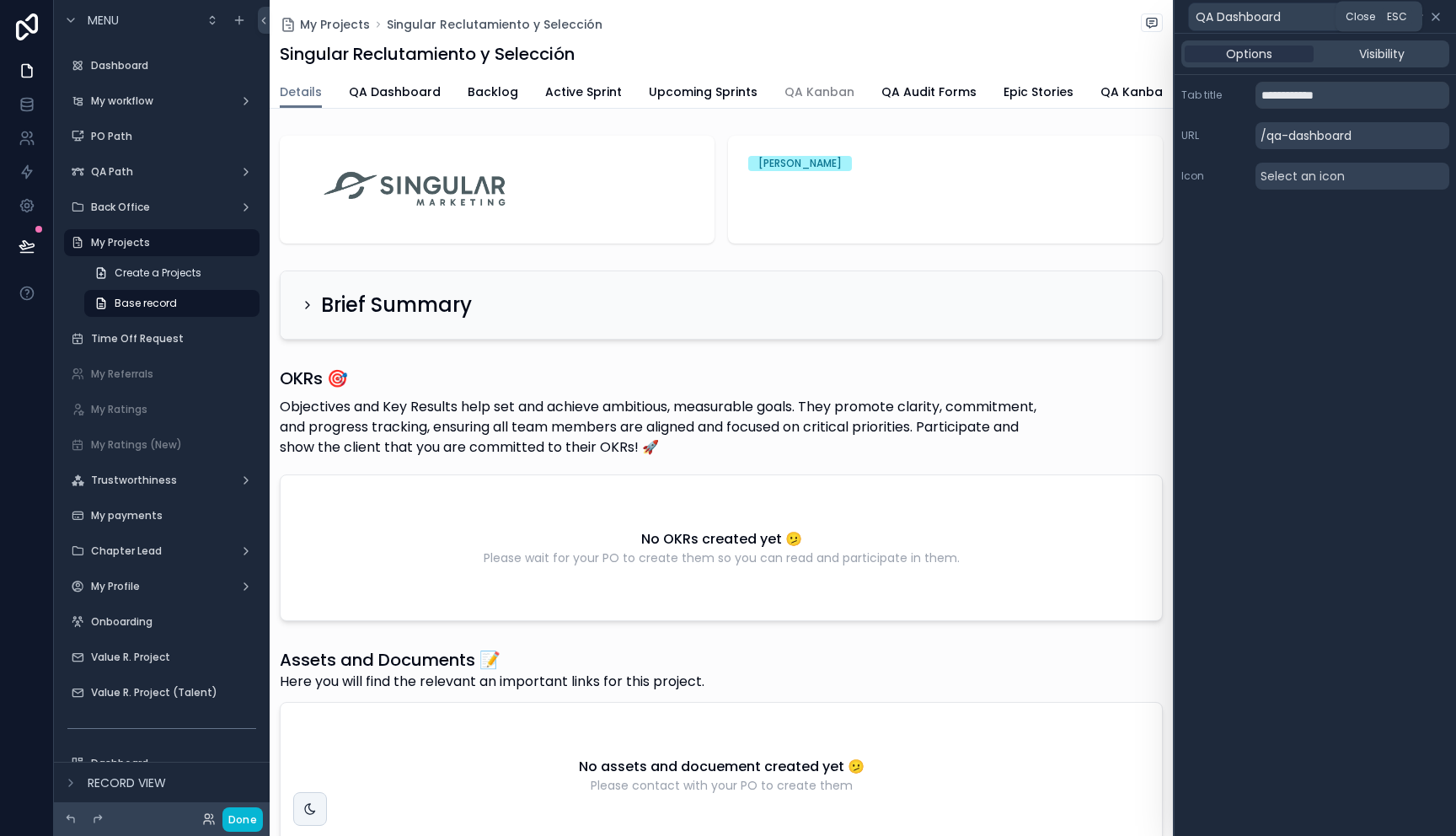
click at [1433, 19] on icon at bounding box center [1435, 16] width 13 height 13
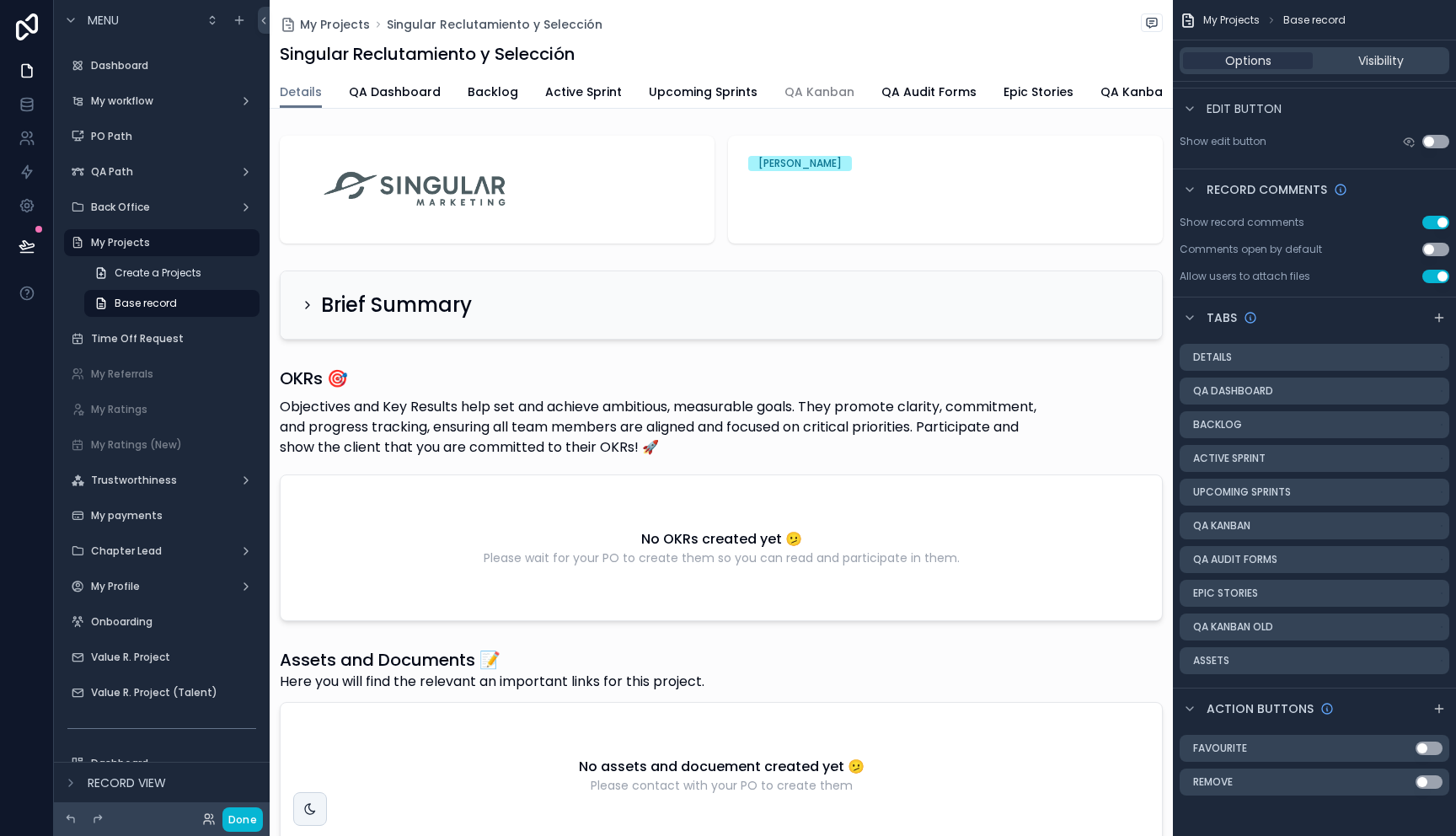
click at [1025, 23] on div "My Projects Singular Reclutamiento y Selección" at bounding box center [721, 24] width 883 height 22
